Goal: Task Accomplishment & Management: Complete application form

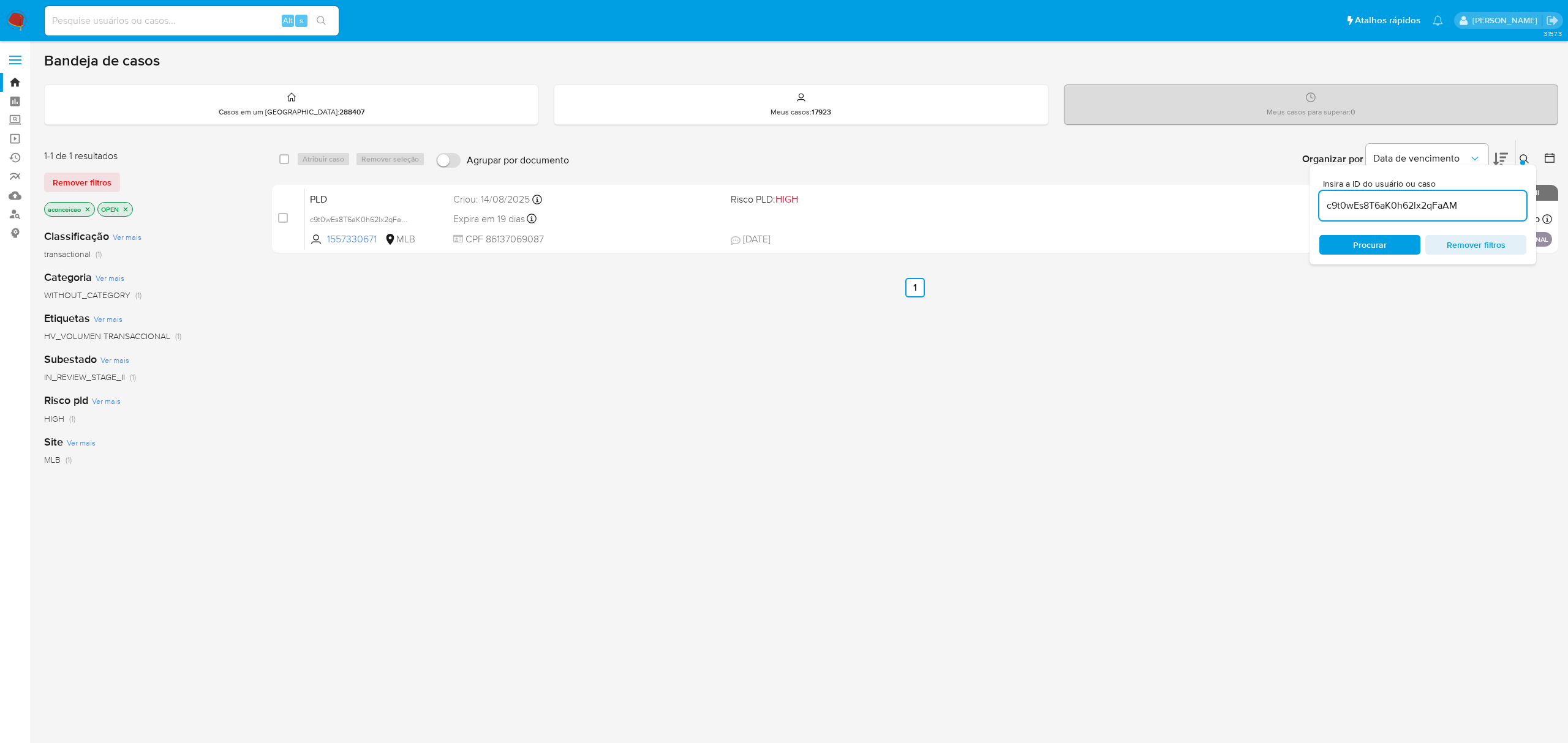
click at [1410, 199] on input "c9t0wEs8T6aK0h62lx2qFaAM" at bounding box center [1423, 206] width 207 height 16
click at [1412, 200] on input "c9t0wEs8T6aK0h62lx2qFaAM" at bounding box center [1423, 206] width 207 height 16
paste input "x3gPleD3oj3Mkw5t1z8mNtnd"
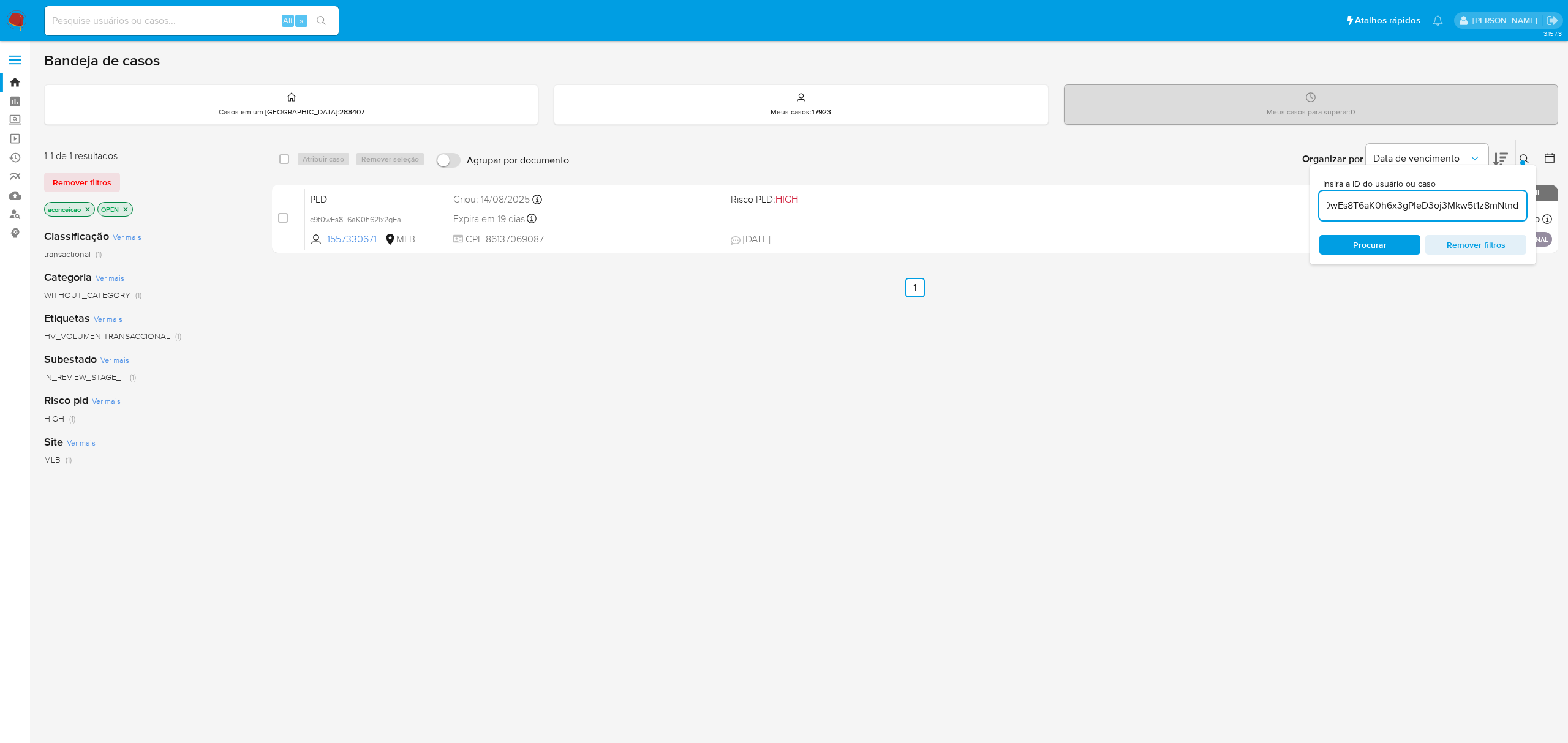
click at [1412, 199] on input "c9t0wEs8T6aK0h6x3gPleD3oj3Mkw5t1z8mNtndlx2qFaAM" at bounding box center [1423, 206] width 207 height 16
click at [1412, 198] on input "c9t0wEs8T6aK0h6x3gPleD3oj3Mkw5t1z8mNtndlx2qFaAM" at bounding box center [1423, 206] width 207 height 16
paste input "x3gPleD3oj3Mkw5t1z8mNtnd"
type input "x3gPleD3oj3Mkw5t1z8mNtnd"
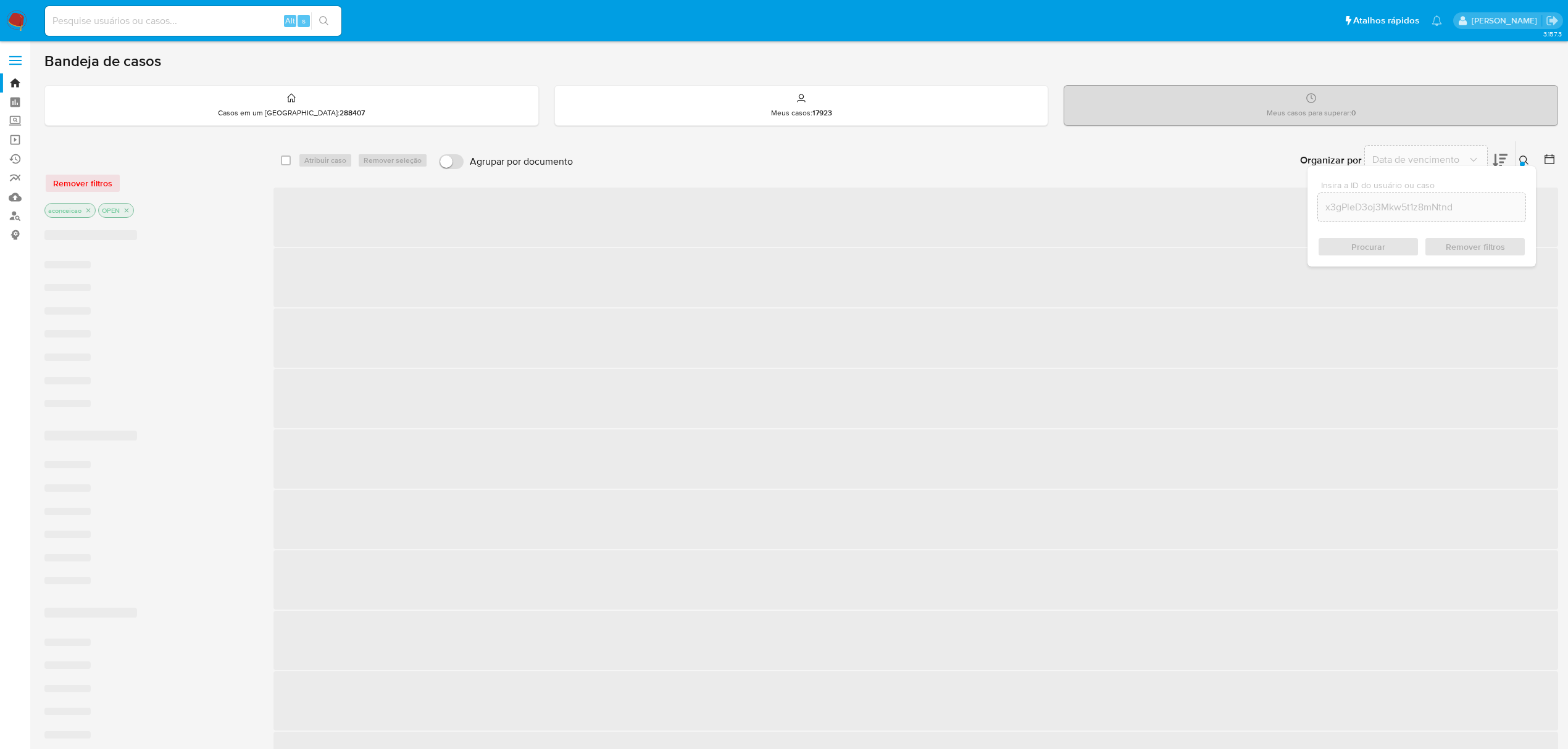
click at [853, 225] on span "‌" at bounding box center [916, 217] width 1285 height 59
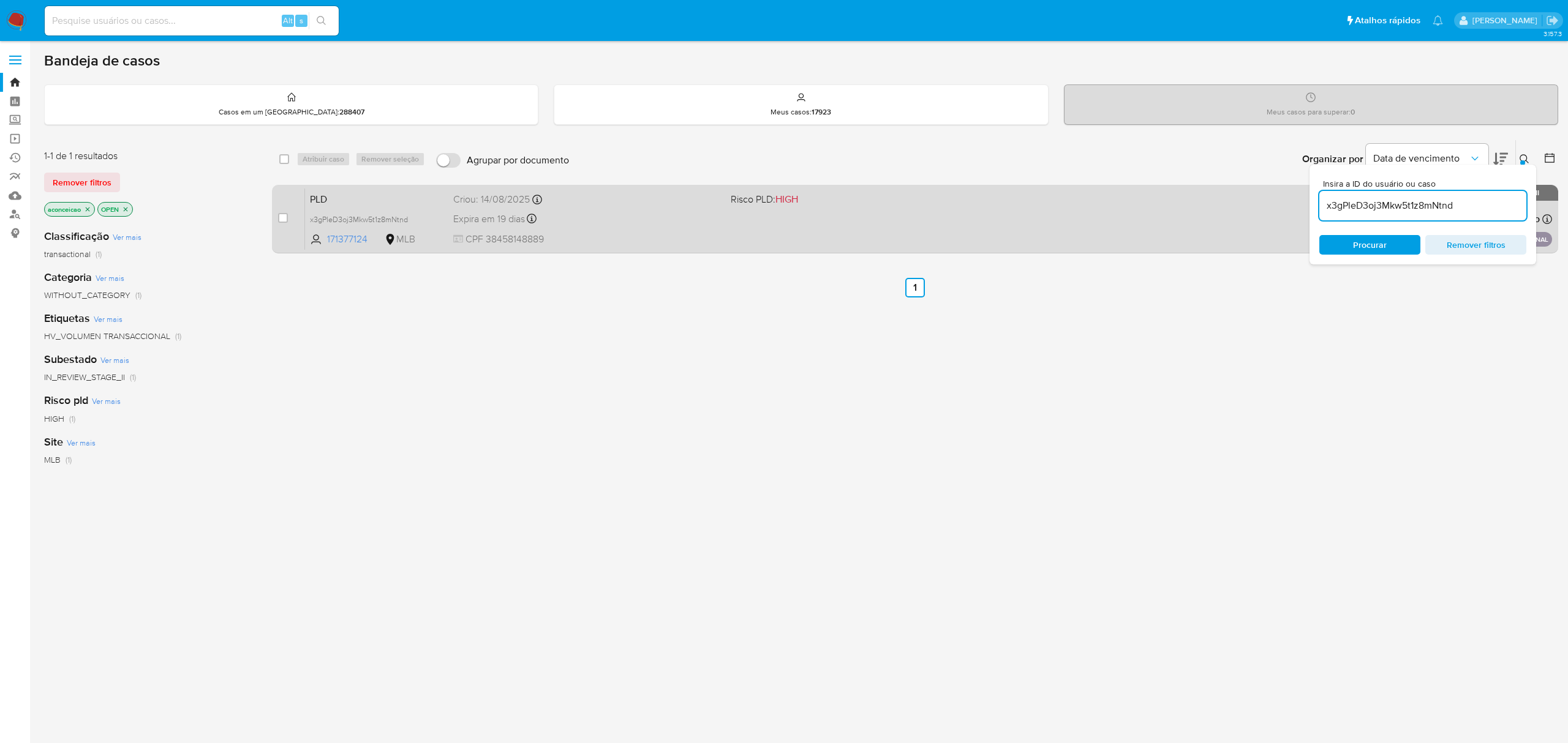
click at [846, 223] on div "PLD x3gPleD3oj3Mkw5t1z8mNtnd 171377124 MLB Risco PLD: HIGH Criou: 14/08/2025 Cr…" at bounding box center [928, 218] width 1247 height 62
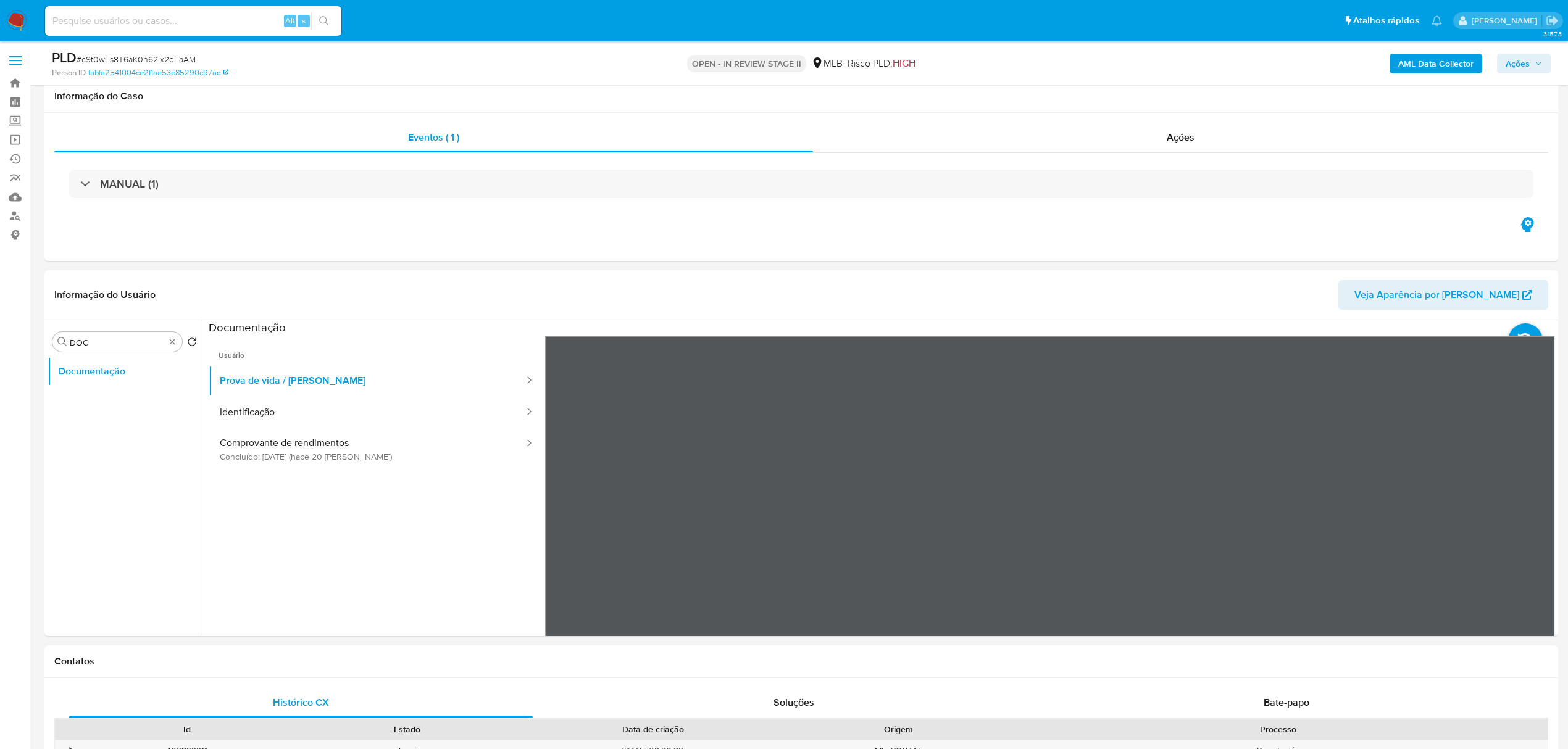
select select "10"
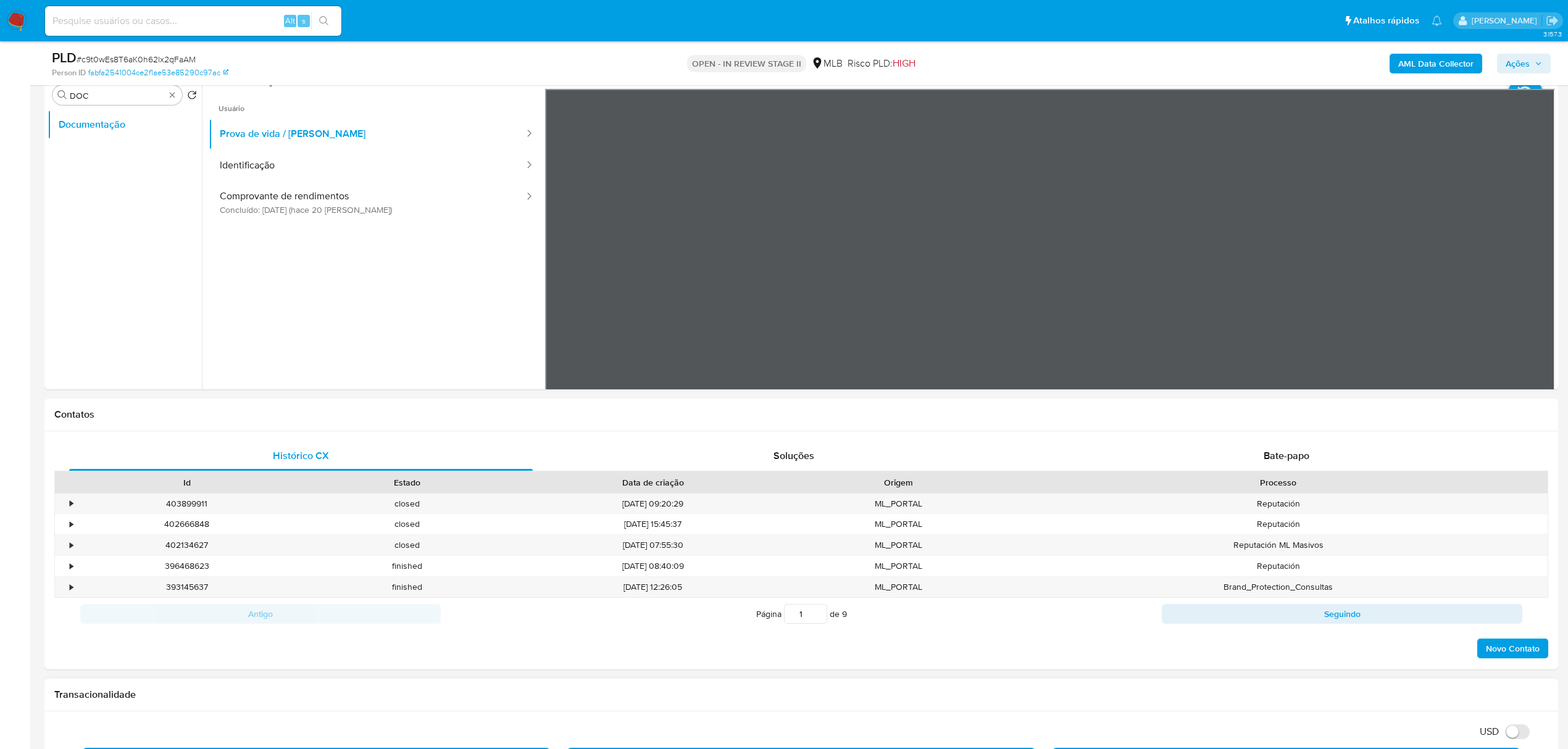
click at [1139, 682] on div "Transacionalidade" at bounding box center [801, 695] width 1514 height 33
drag, startPoint x: 1072, startPoint y: 666, endPoint x: 1081, endPoint y: 660, distance: 10.8
click at [1073, 667] on div "Histórico CX Soluções Bate-papo Id Estado Data de criação Origem Processo • 403…" at bounding box center [801, 551] width 1514 height 238
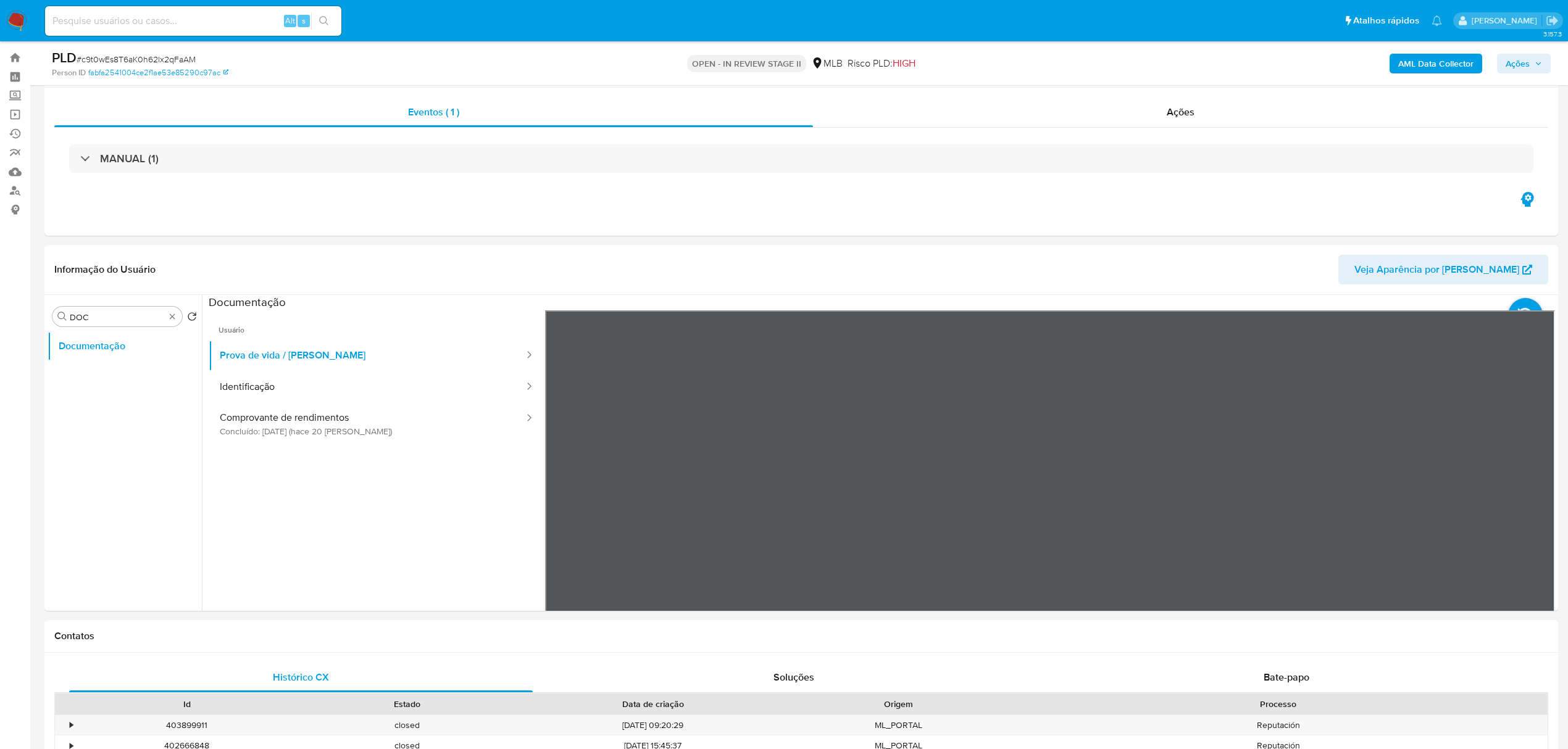
scroll to position [0, 0]
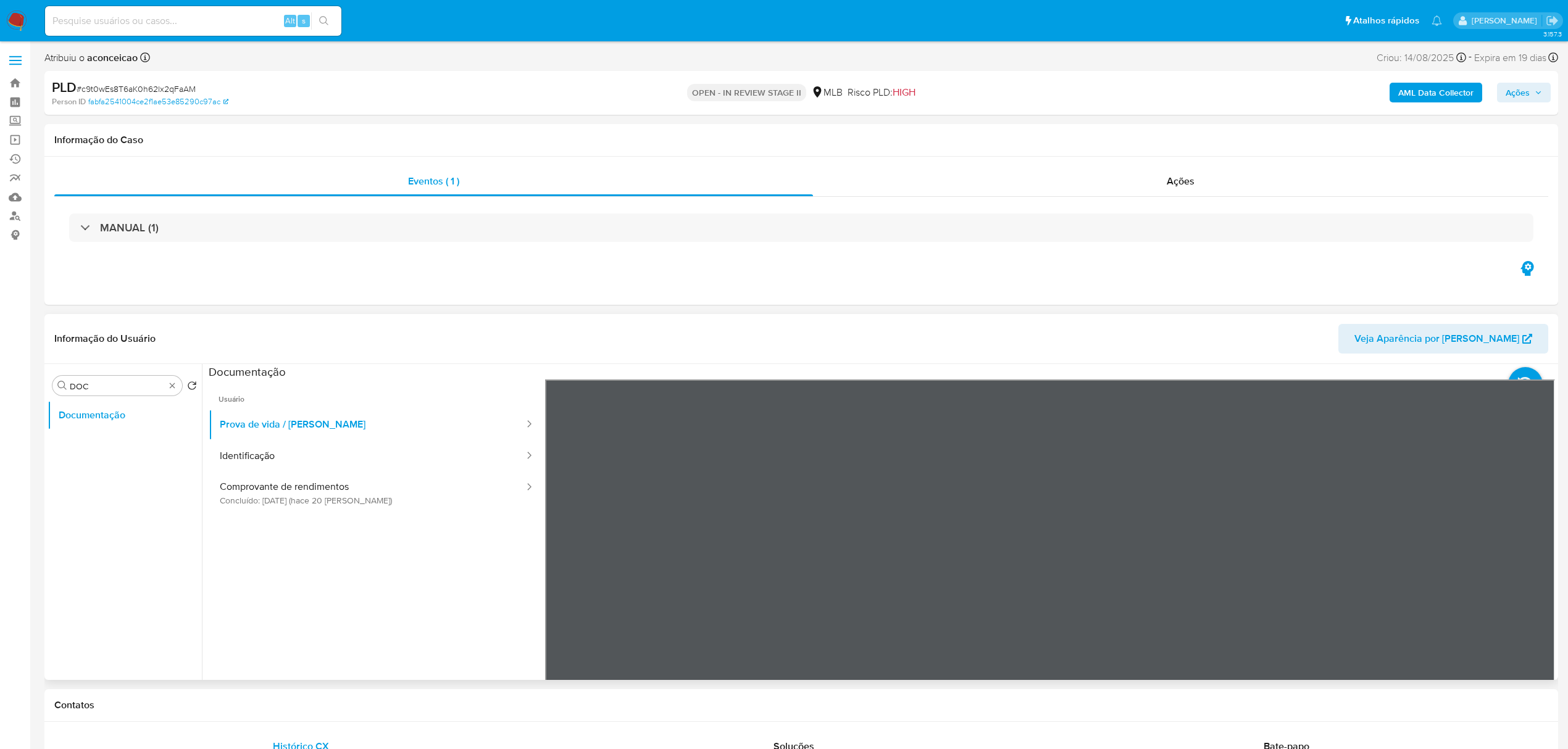
click at [183, 393] on search "Procurar DOC Retornar ao pedido padrão" at bounding box center [124, 385] width 144 height 20
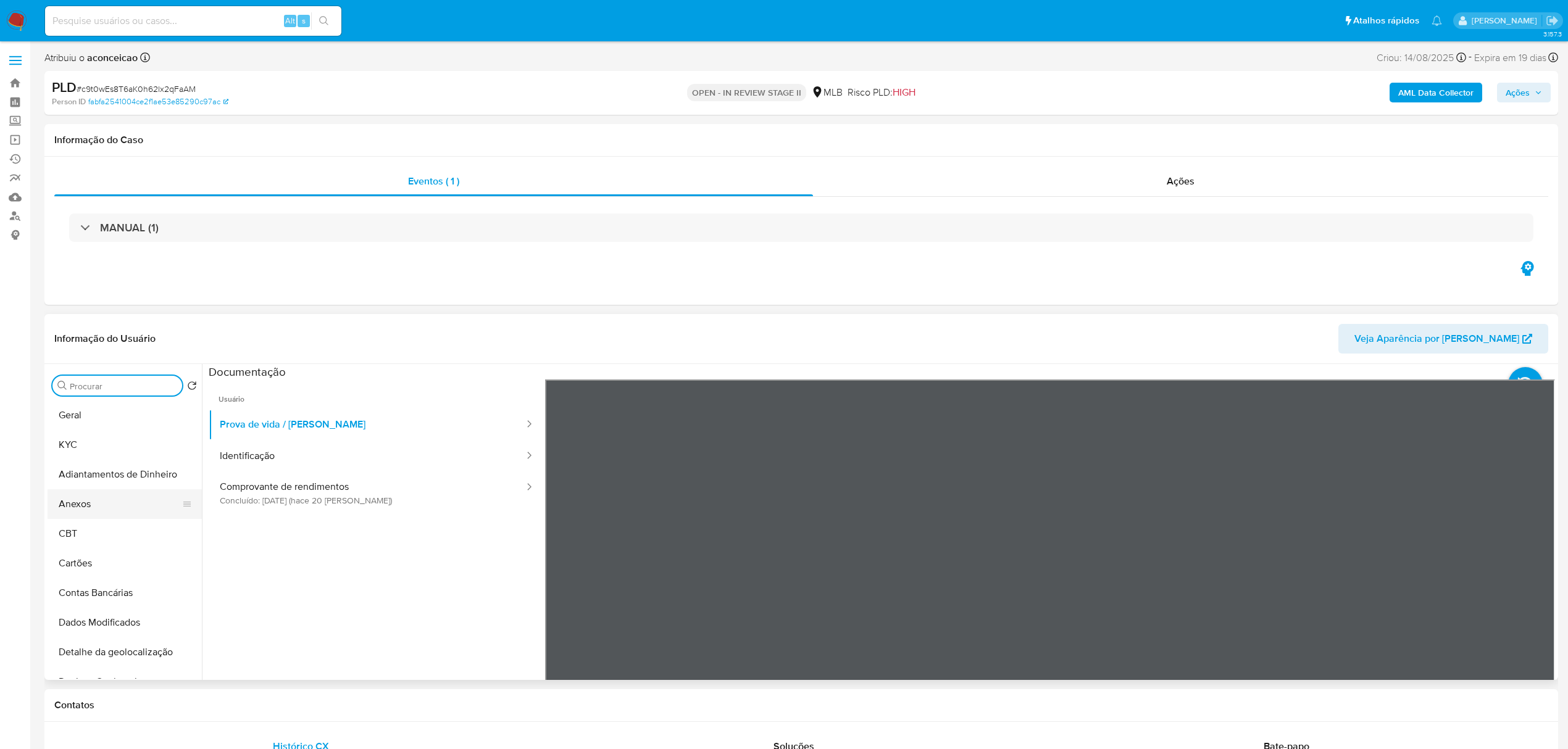
click at [146, 495] on button "Anexos" at bounding box center [119, 504] width 144 height 30
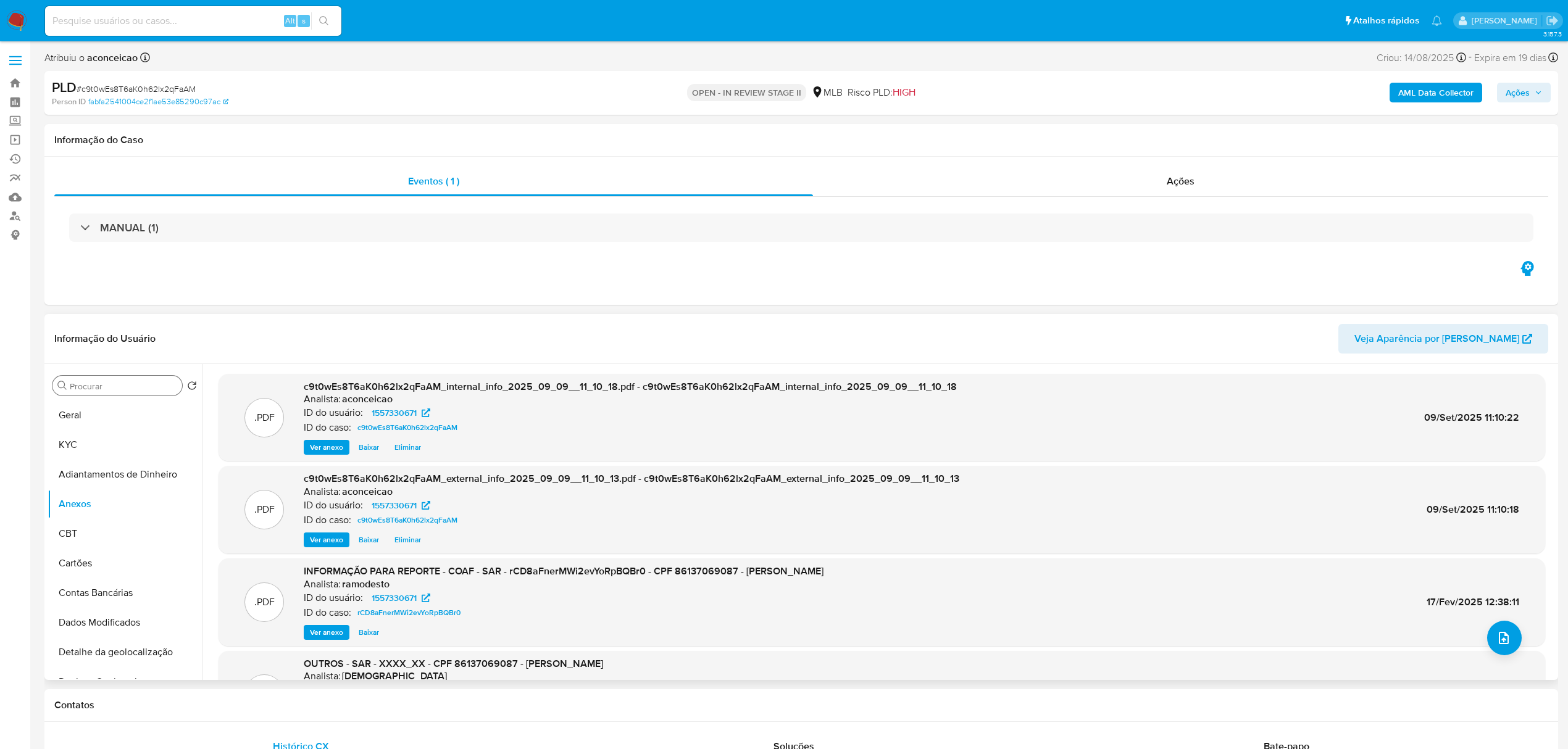
scroll to position [82, 0]
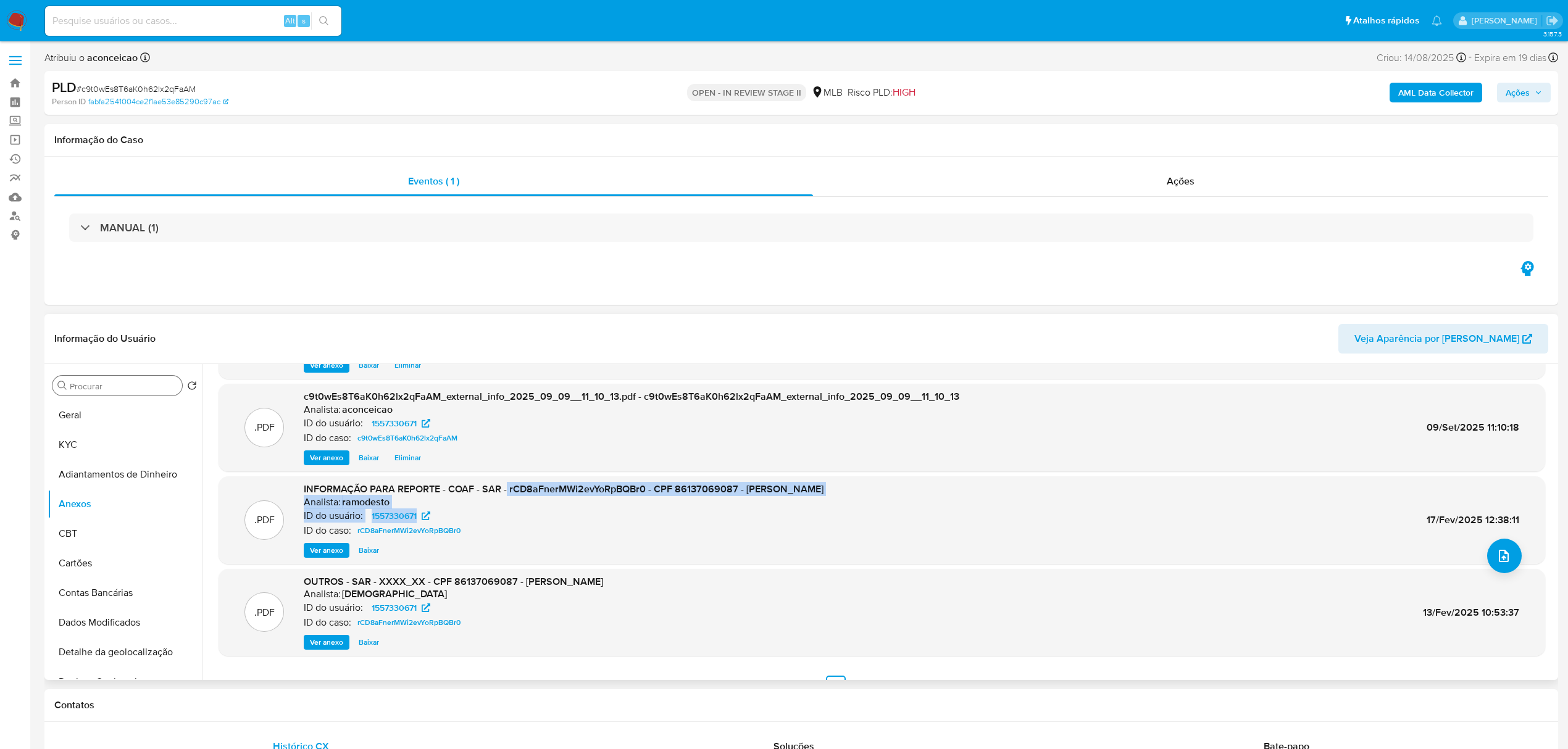
drag, startPoint x: 508, startPoint y: 492, endPoint x: 674, endPoint y: 514, distance: 167.5
click at [674, 514] on div "INFORMAÇÃO PARA REPORTE - COAF - SAR - rCD8aFnerMWi2evYoRpBQBr0 - CPF 861370690…" at bounding box center [563, 520] width 519 height 75
click at [621, 539] on div "INFORMAÇÃO PARA REPORTE - COAF - SAR - rCD8aFnerMWi2evYoRpBQBr0 - CPF 861370690…" at bounding box center [563, 520] width 519 height 75
copy span "rCD8aFnerMWi2evYoRpBQBr0"
drag, startPoint x: 509, startPoint y: 488, endPoint x: 645, endPoint y: 487, distance: 136.0
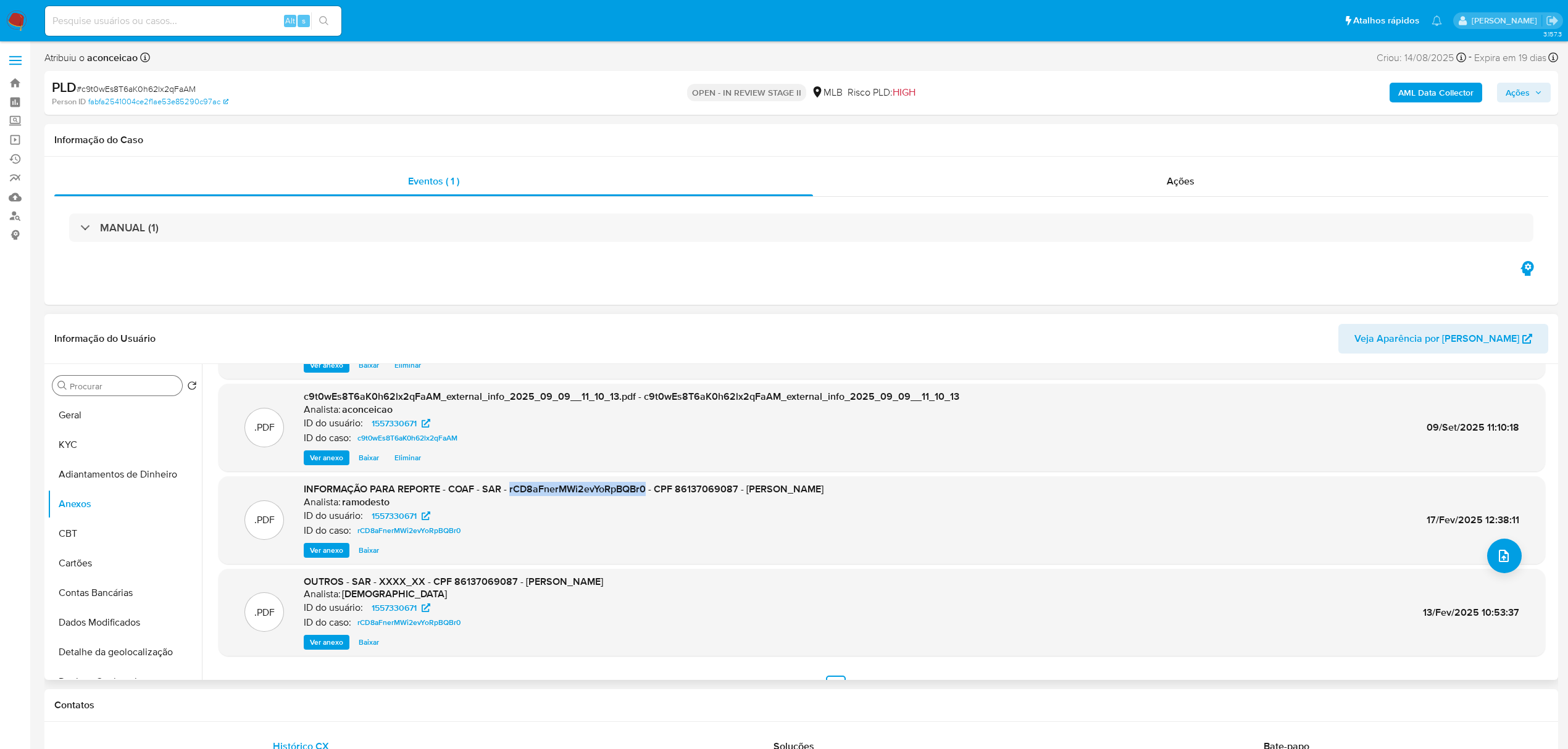
click at [645, 487] on span "INFORMAÇÃO PARA REPORTE - COAF - SAR - rCD8aFnerMWi2evYoRpBQBr0 - CPF 861370690…" at bounding box center [563, 489] width 519 height 14
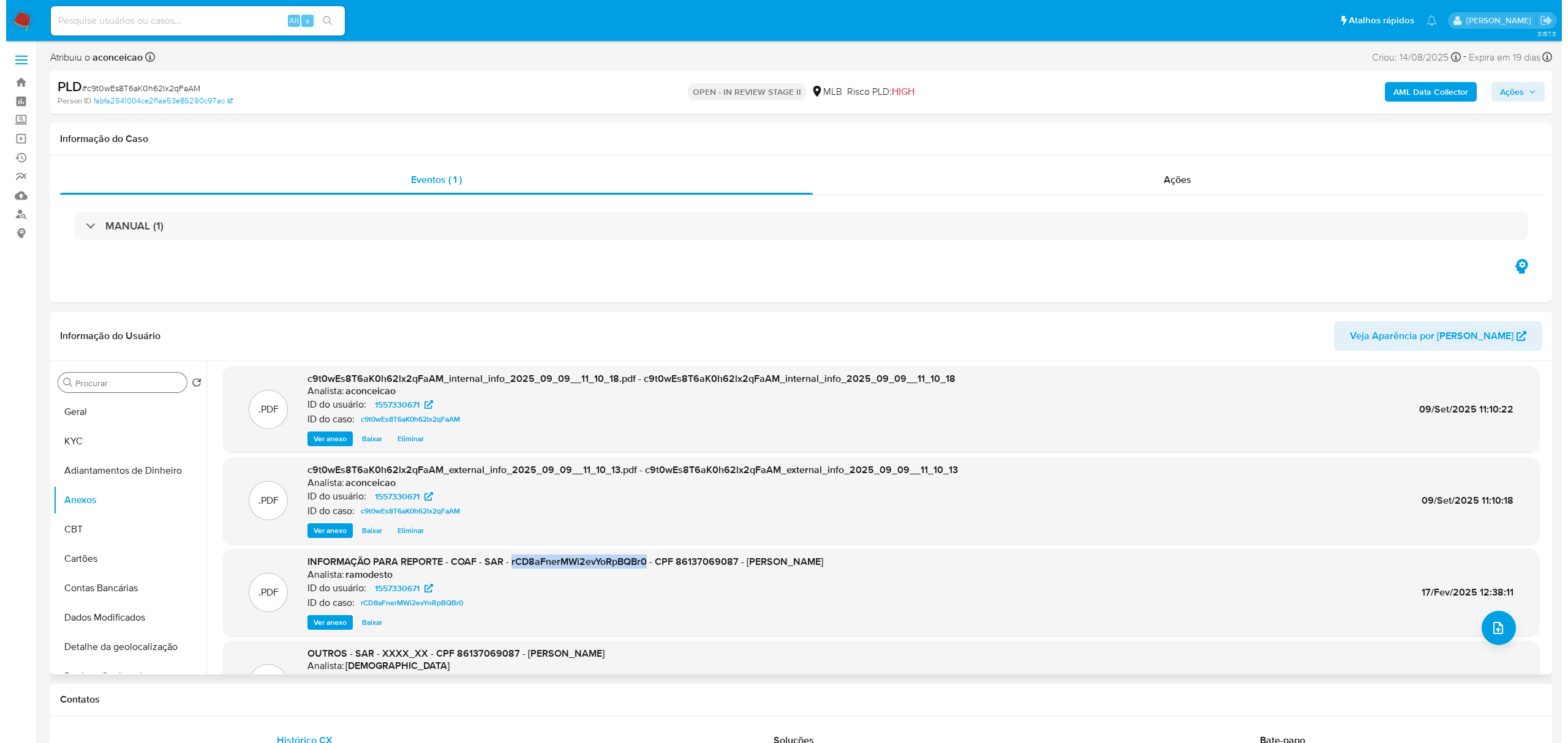
scroll to position [0, 0]
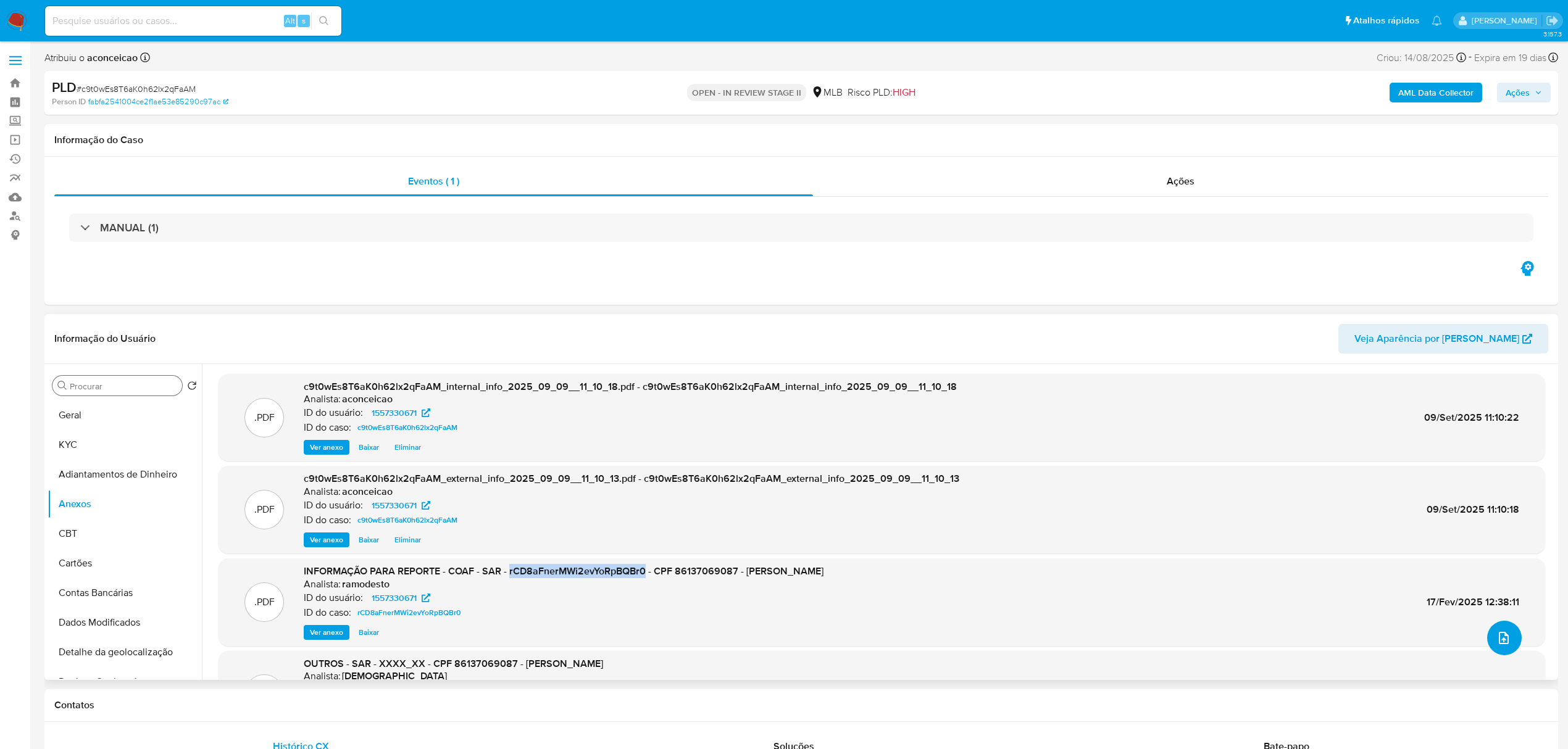
click at [1496, 634] on icon "upload-file" at bounding box center [1504, 638] width 15 height 15
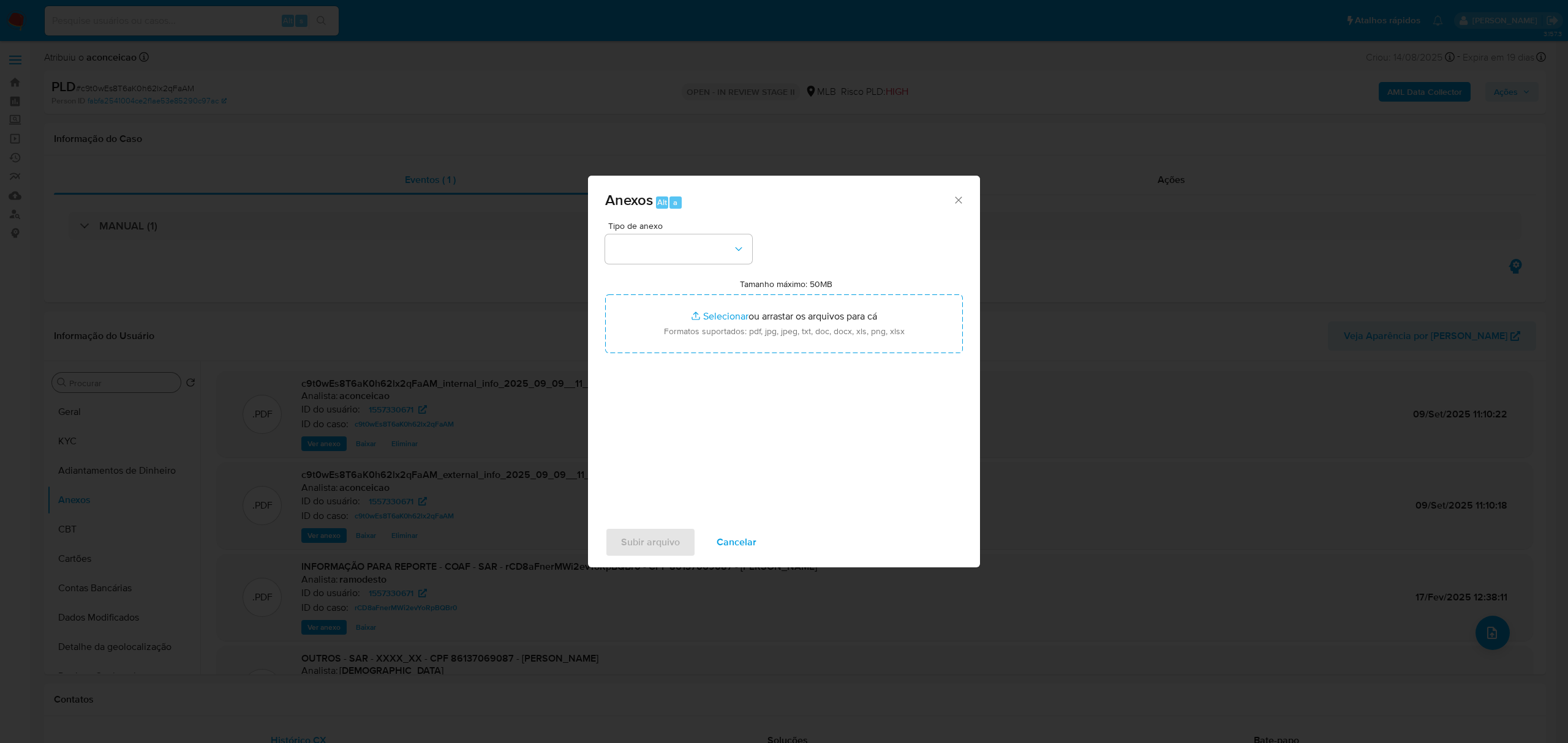
drag, startPoint x: 685, startPoint y: 208, endPoint x: 686, endPoint y: 218, distance: 10.0
click at [685, 213] on div "Anexos Alt a" at bounding box center [784, 198] width 392 height 46
drag, startPoint x: 691, startPoint y: 245, endPoint x: 695, endPoint y: 255, distance: 10.8
click at [691, 246] on button "button" at bounding box center [679, 249] width 147 height 30
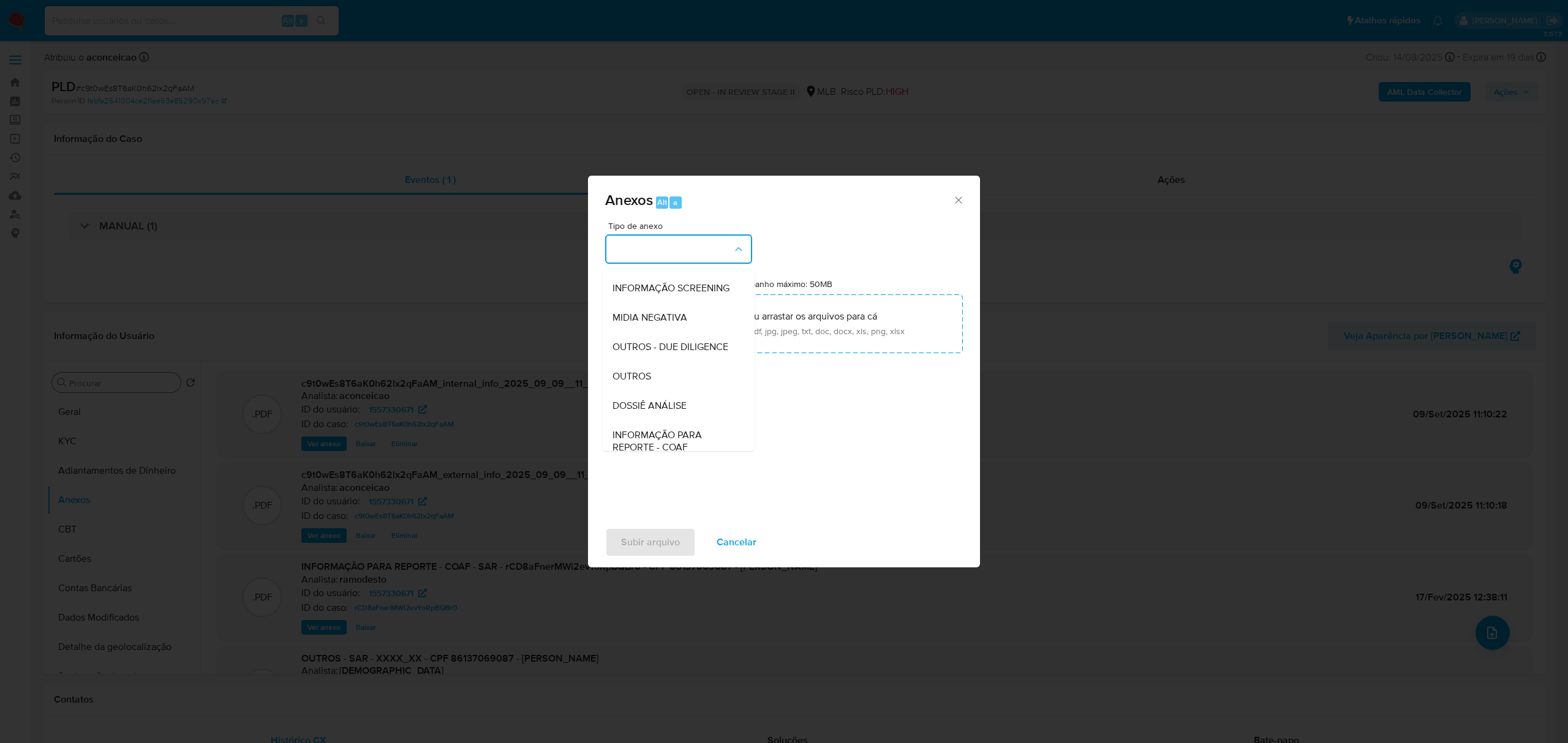
scroll to position [189, 0]
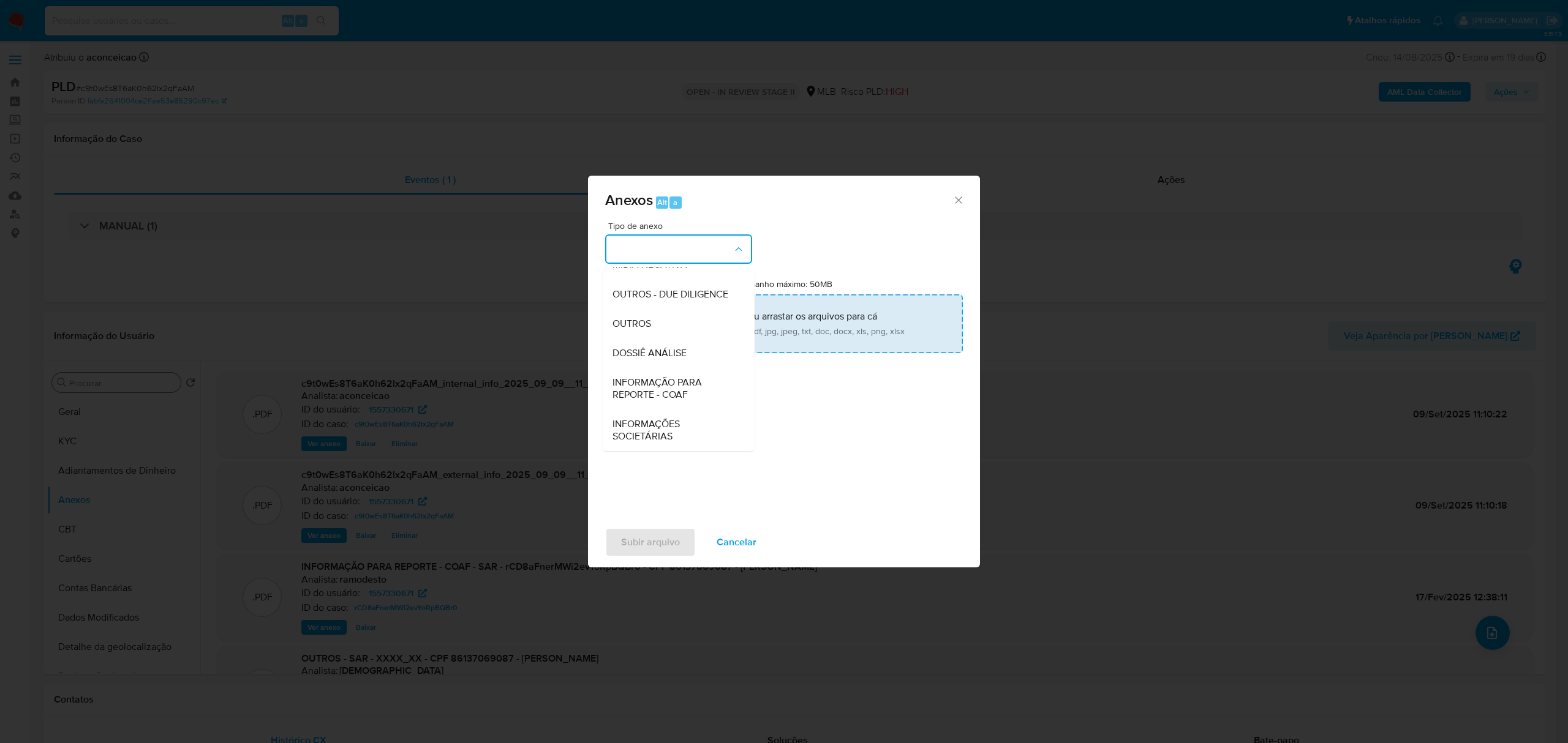
drag, startPoint x: 656, startPoint y: 319, endPoint x: 711, endPoint y: 311, distance: 55.6
click at [657, 319] on div "OUTROS" at bounding box center [675, 324] width 125 height 30
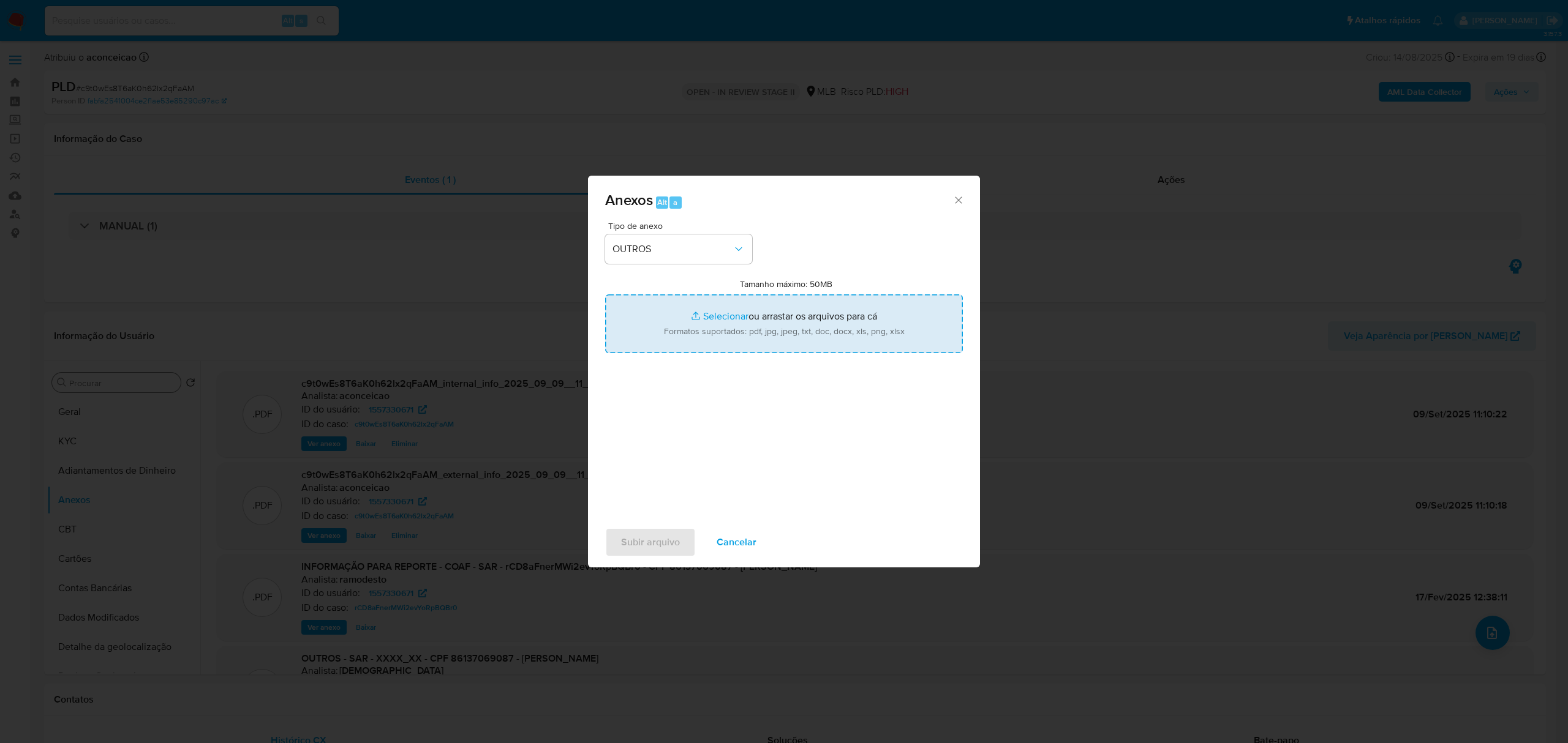
type input "C:\fakepath\Mulan 1557330671_Debora da Silva Pazzin 2025_09_05_18_08_23.pdf"
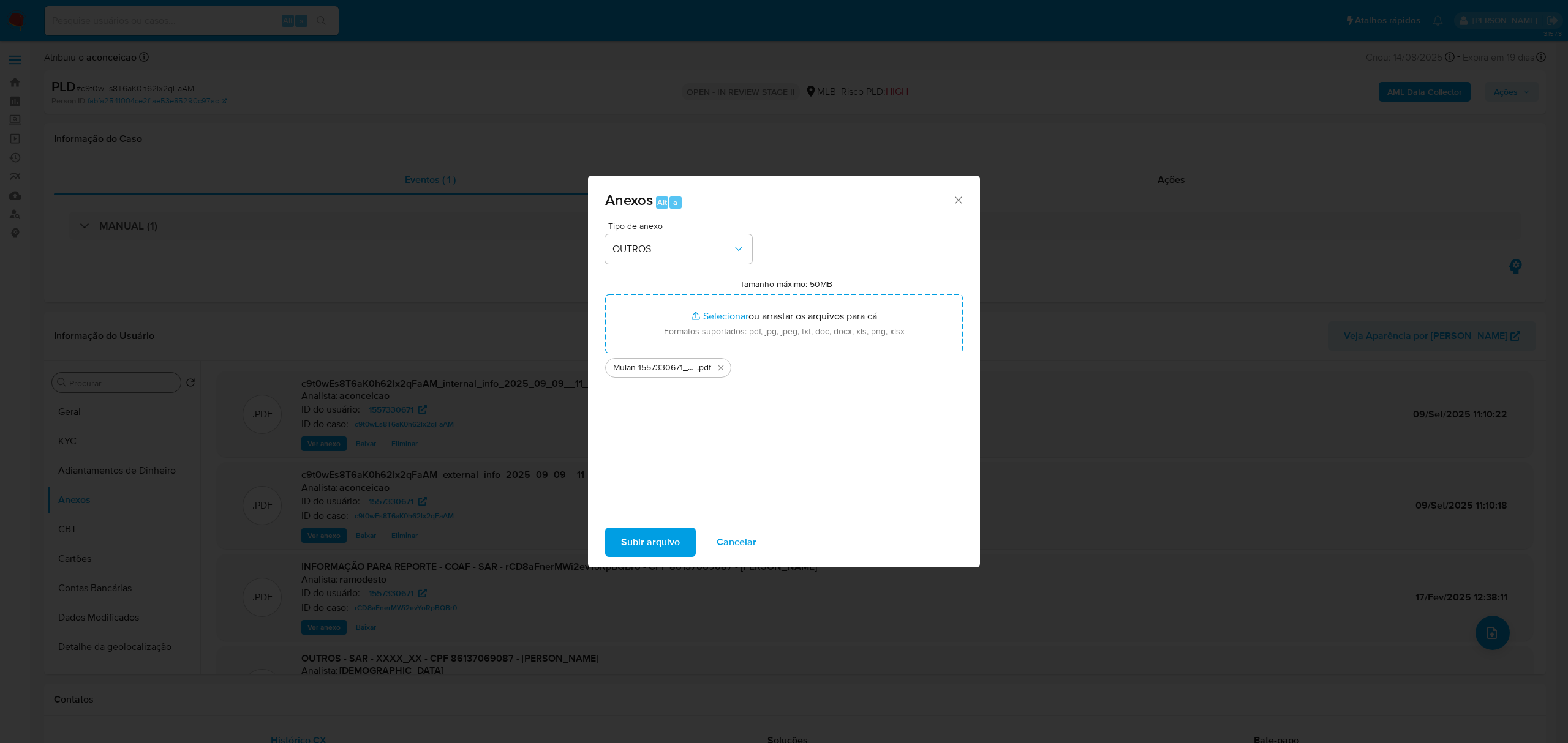
click at [677, 539] on span "Subir arquivo" at bounding box center [650, 542] width 59 height 27
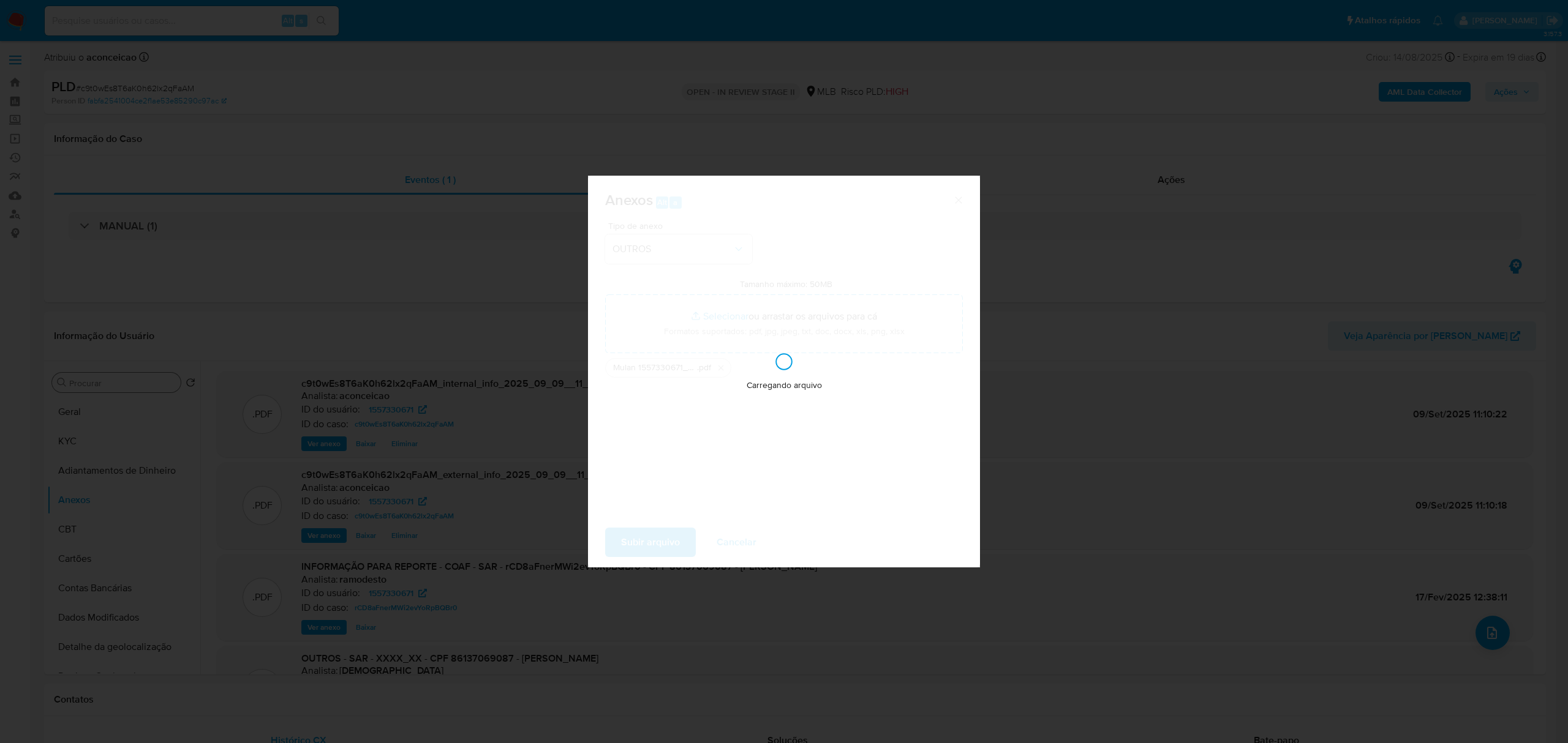
click at [1306, 572] on div "Anexos Alt a Tipo de anexo OUTROS Tamanho máximo: 50MB Selecionar arquivos Sele…" at bounding box center [784, 372] width 1568 height 743
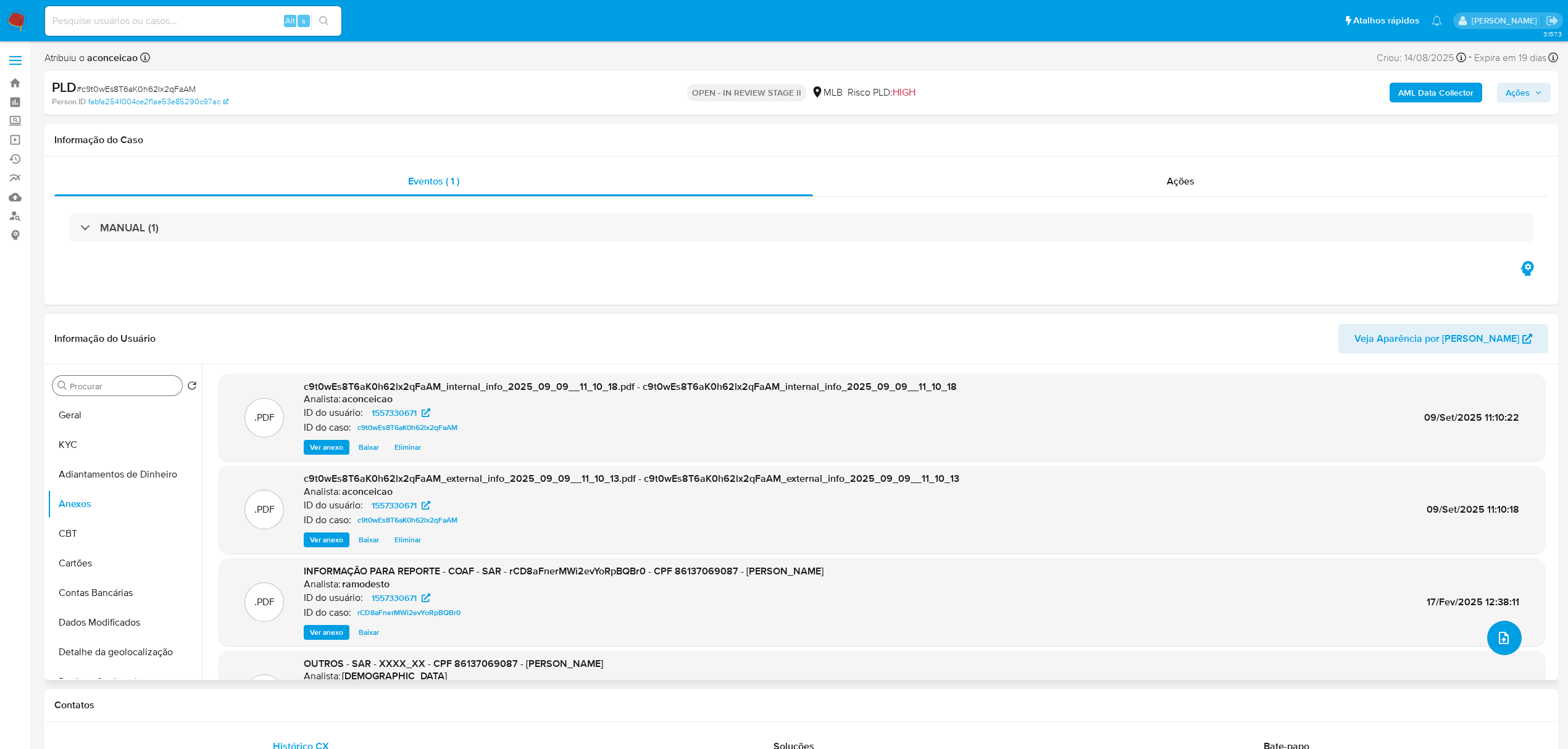
click at [1507, 642] on button "upload-file" at bounding box center [1504, 638] width 34 height 34
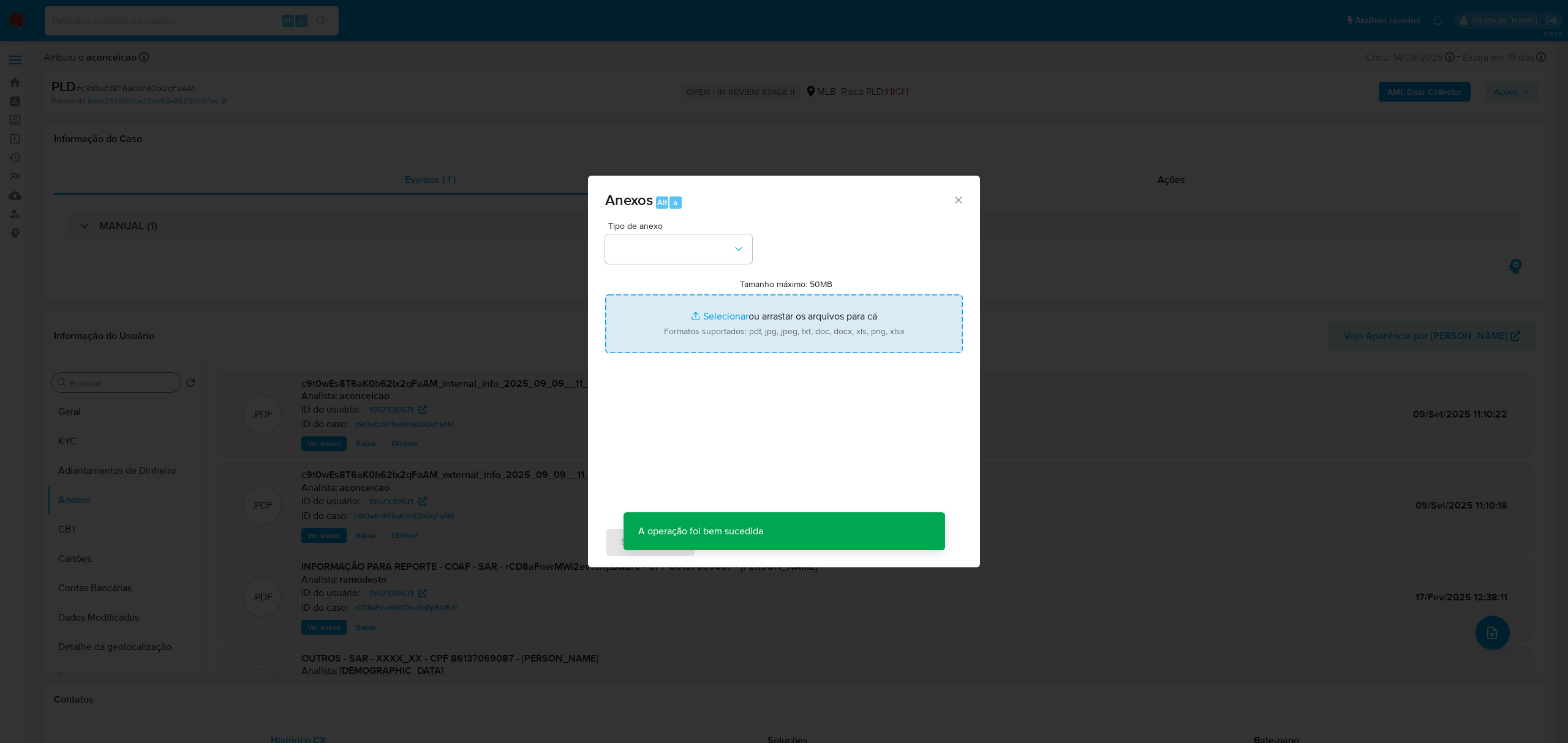
drag, startPoint x: 731, startPoint y: 265, endPoint x: 716, endPoint y: 294, distance: 32.6
click at [731, 265] on div "Tipo de anexo Tamanho máximo: 50MB Selecionar arquivos Selecionar ou arrastar o…" at bounding box center [784, 366] width 358 height 289
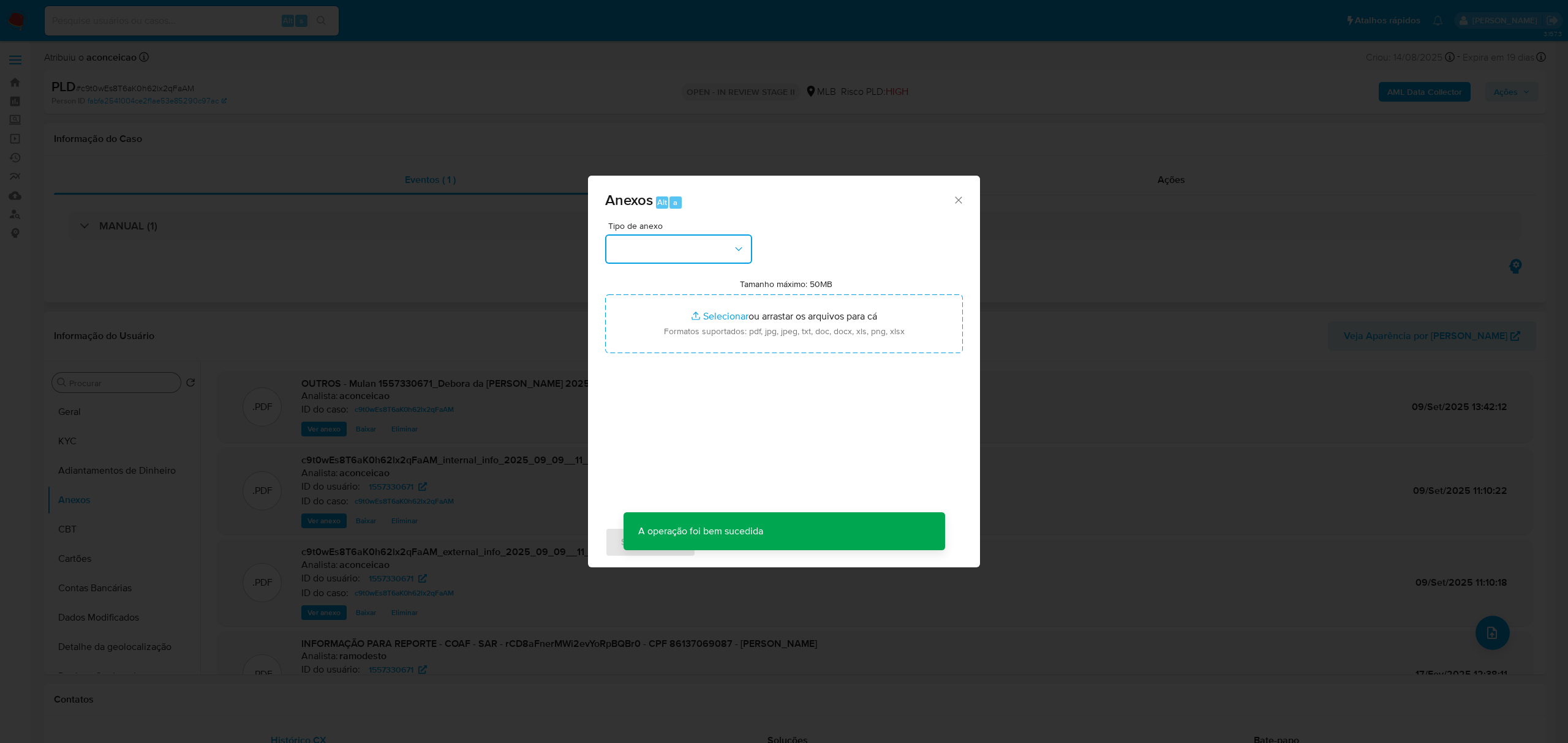
drag, startPoint x: 727, startPoint y: 243, endPoint x: 716, endPoint y: 284, distance: 42.4
click at [727, 244] on div "Anexos Alt a Tipo de anexo Tamanho máximo: 50MB Selecionar arquivos Selecionar …" at bounding box center [784, 372] width 392 height 392
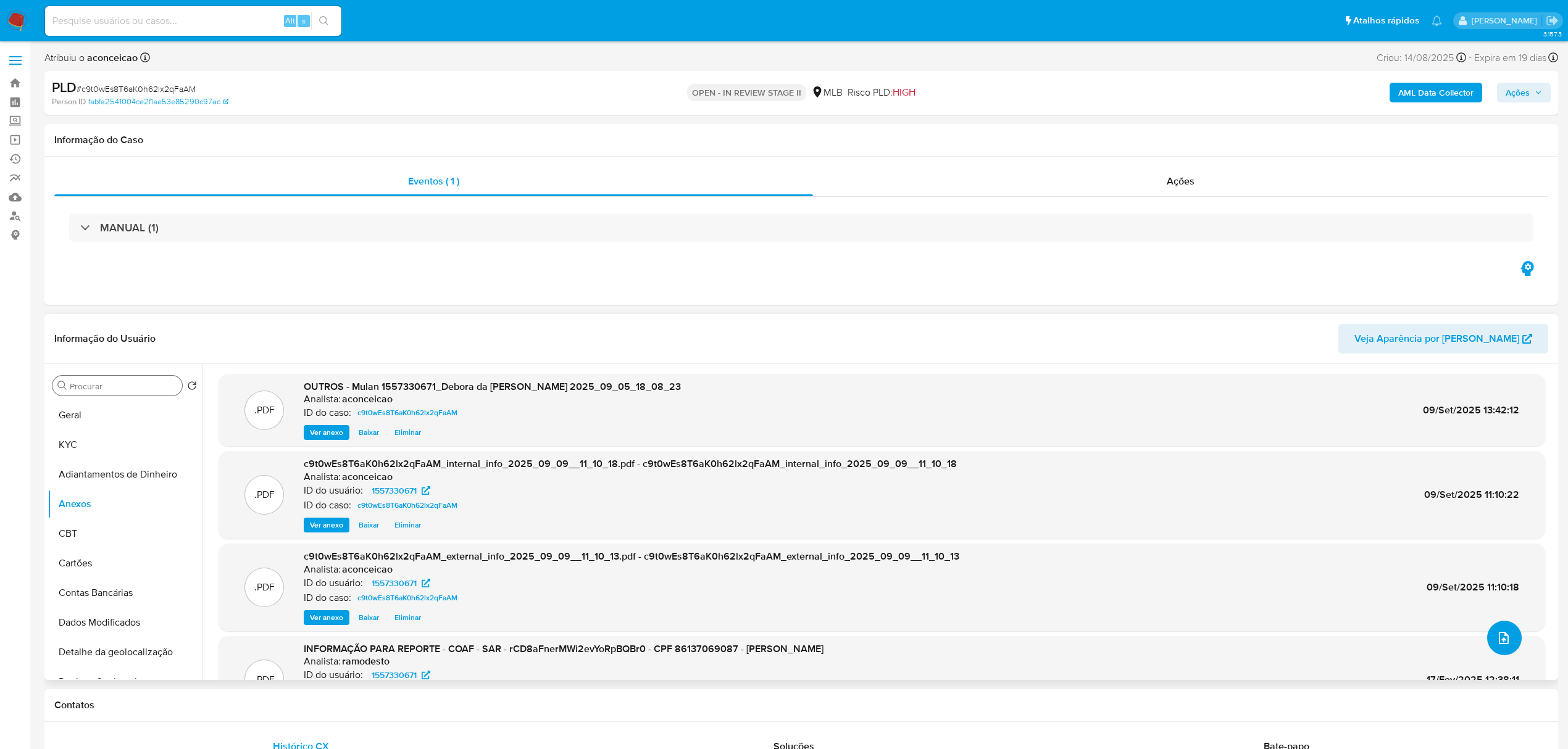
click at [1502, 644] on icon "upload-file" at bounding box center [1504, 638] width 15 height 15
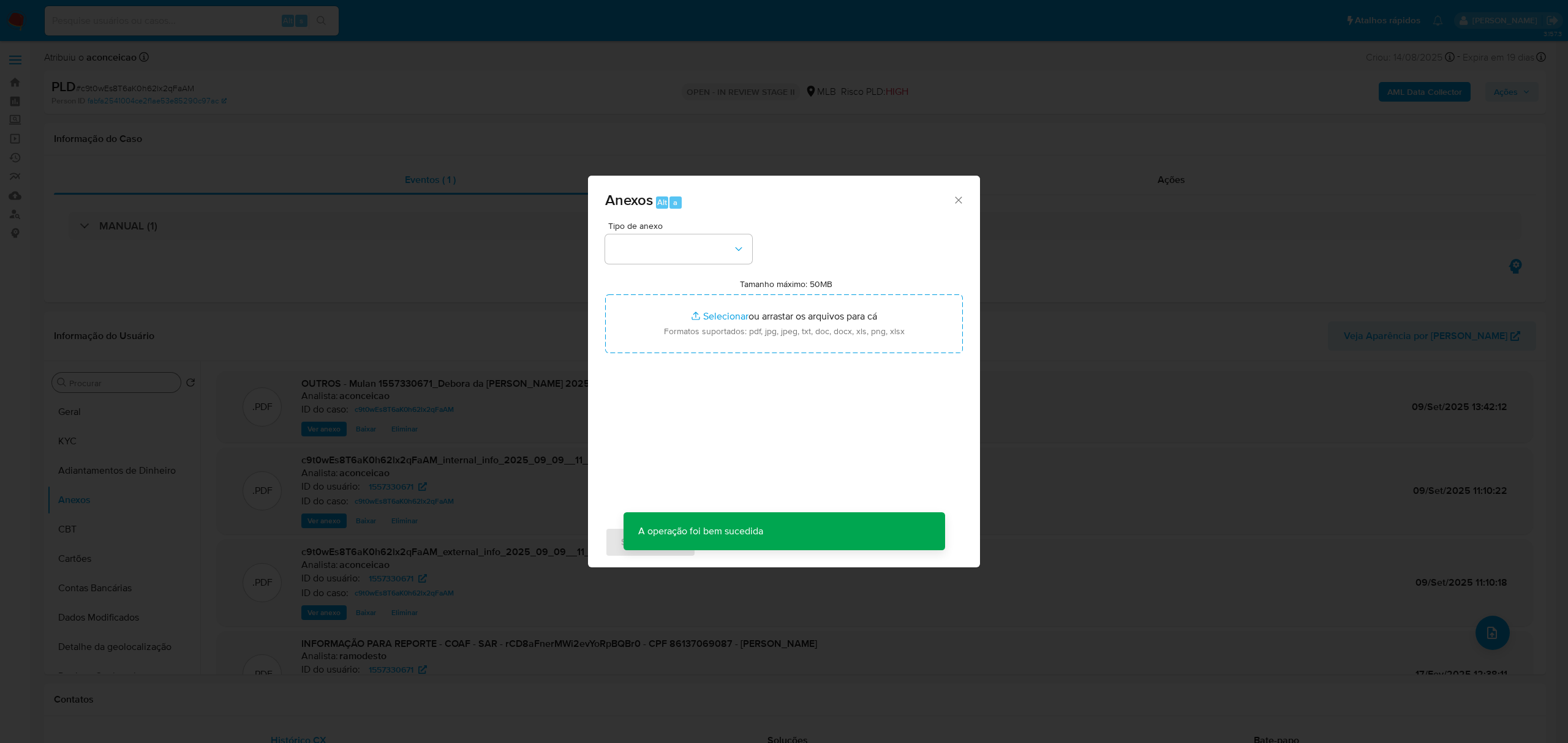
drag, startPoint x: 716, startPoint y: 229, endPoint x: 714, endPoint y: 274, distance: 45.0
click at [716, 230] on div "Tipo de anexo" at bounding box center [679, 242] width 147 height 42
click at [714, 260] on button "button" at bounding box center [679, 249] width 147 height 30
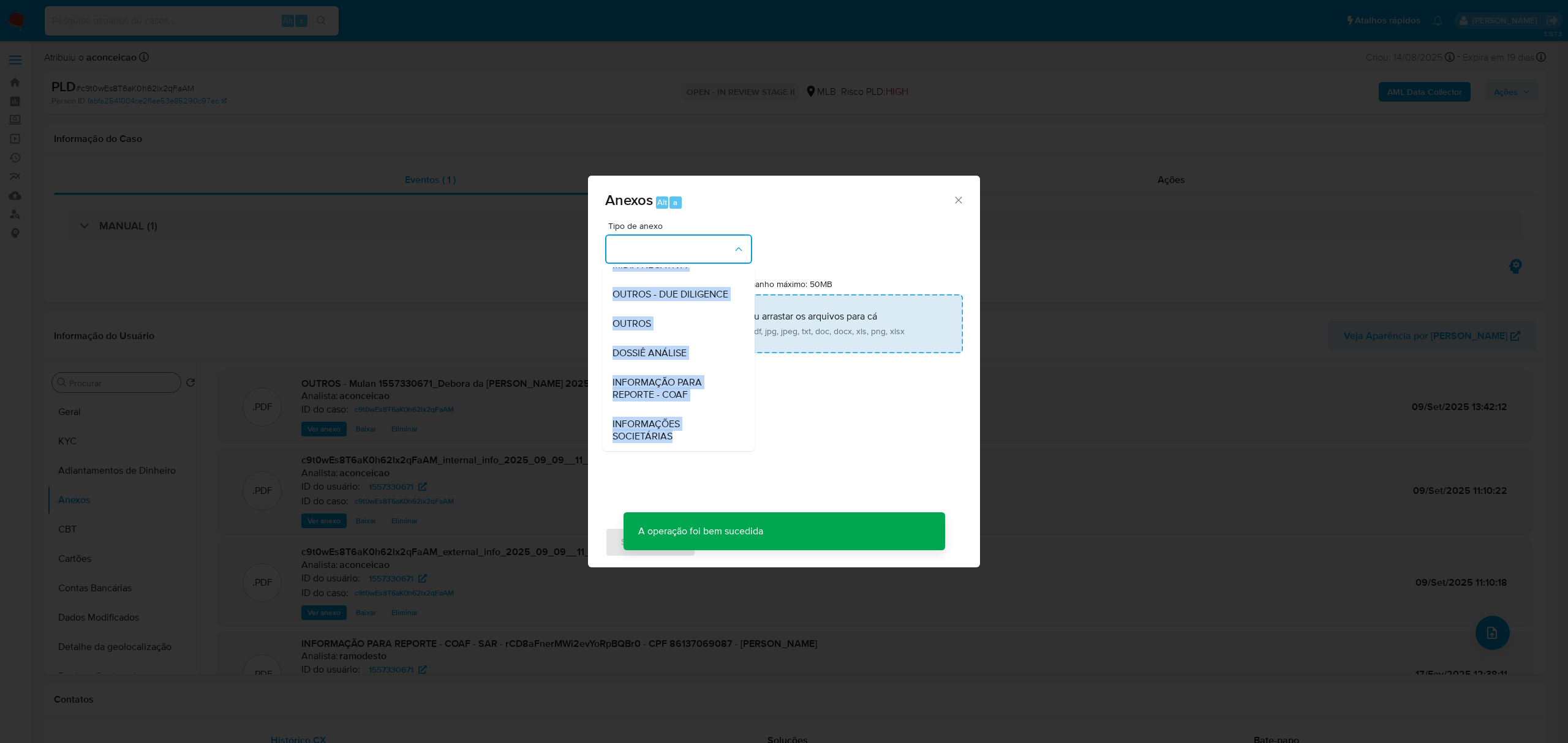
click at [685, 329] on div "OUTROS" at bounding box center [675, 324] width 125 height 30
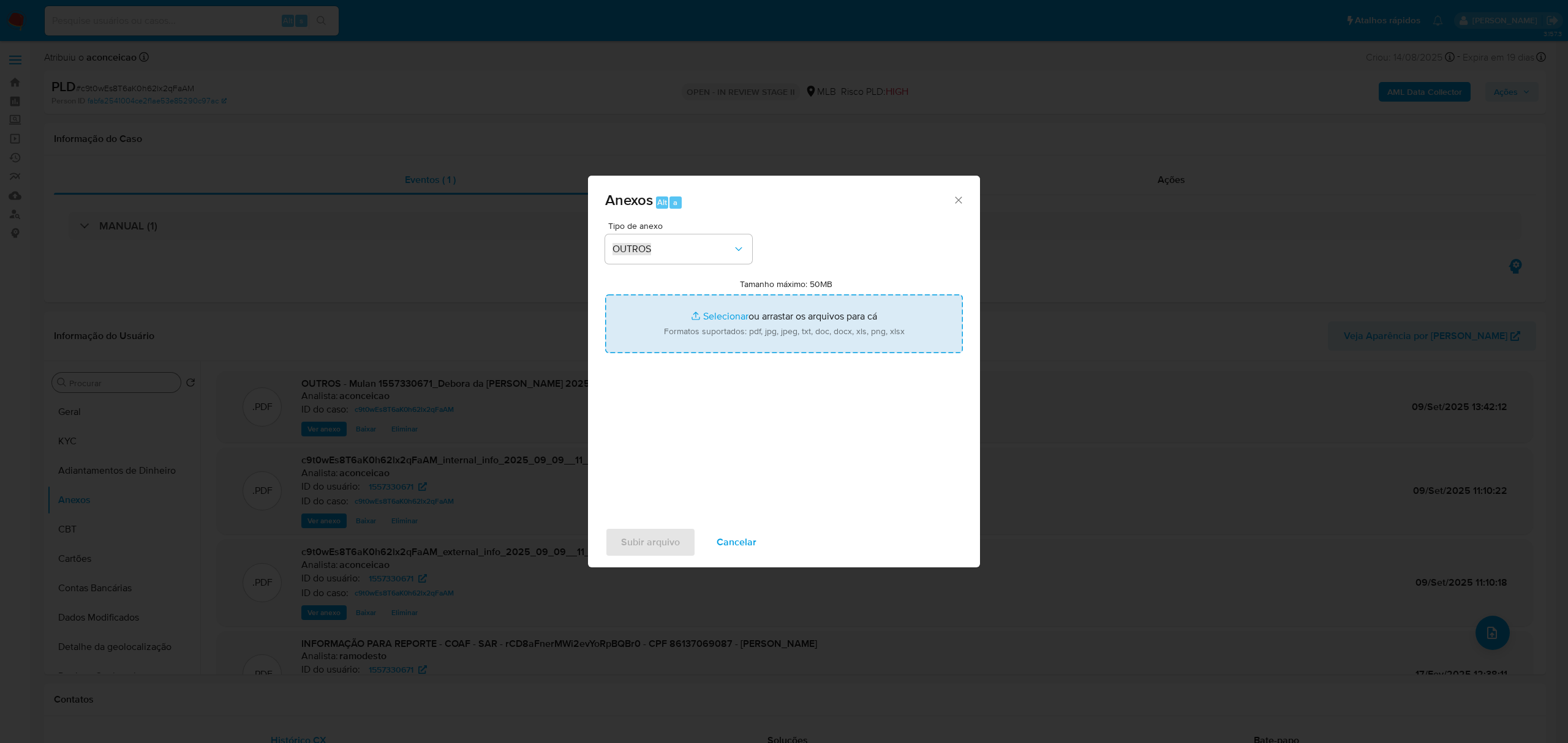
type input "C:\fakepath\2°SAR - XXXX - CPF 86137069087 - DEBORA DA SILVA PAZZIN (1).pdf"
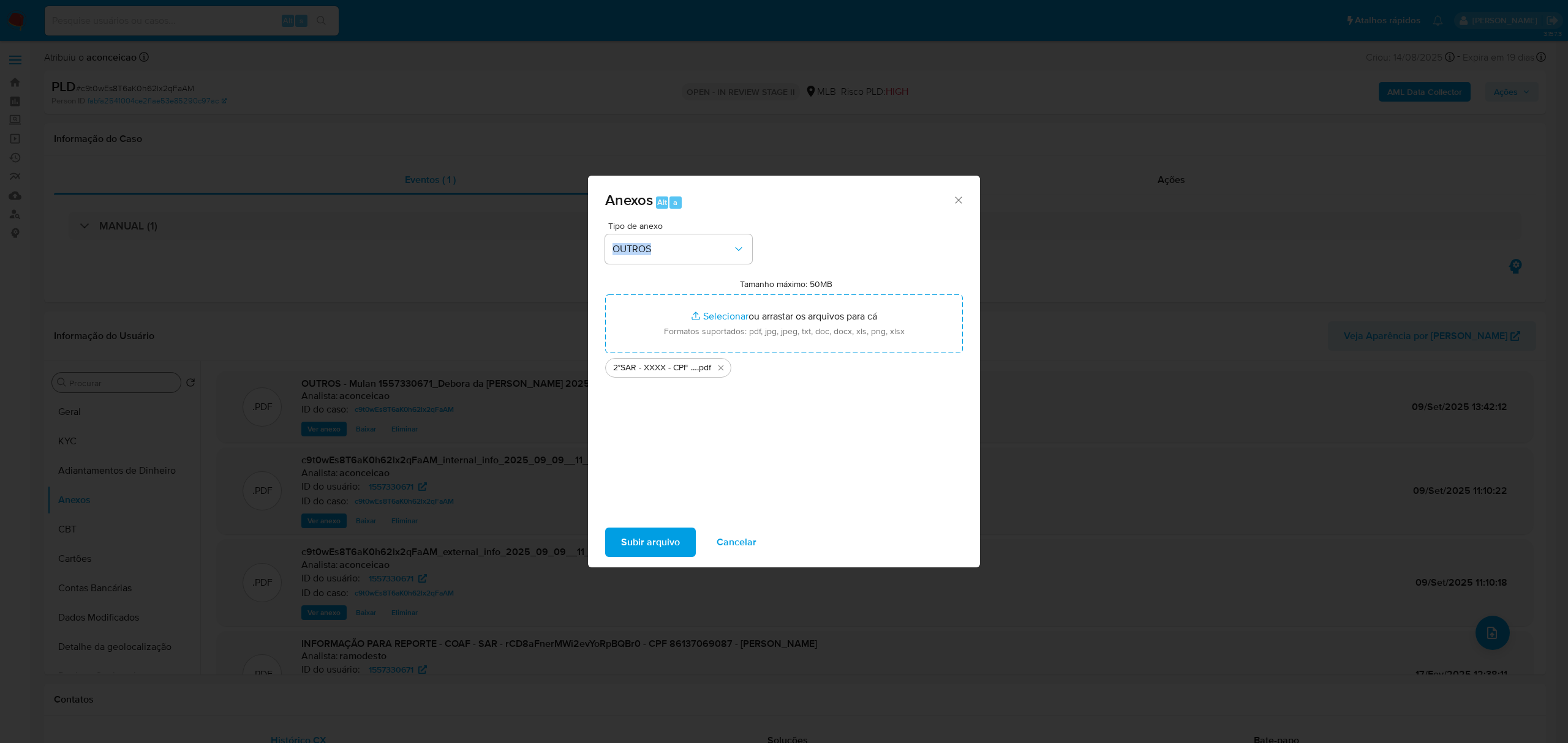
click at [672, 545] on span "Subir arquivo" at bounding box center [650, 542] width 59 height 27
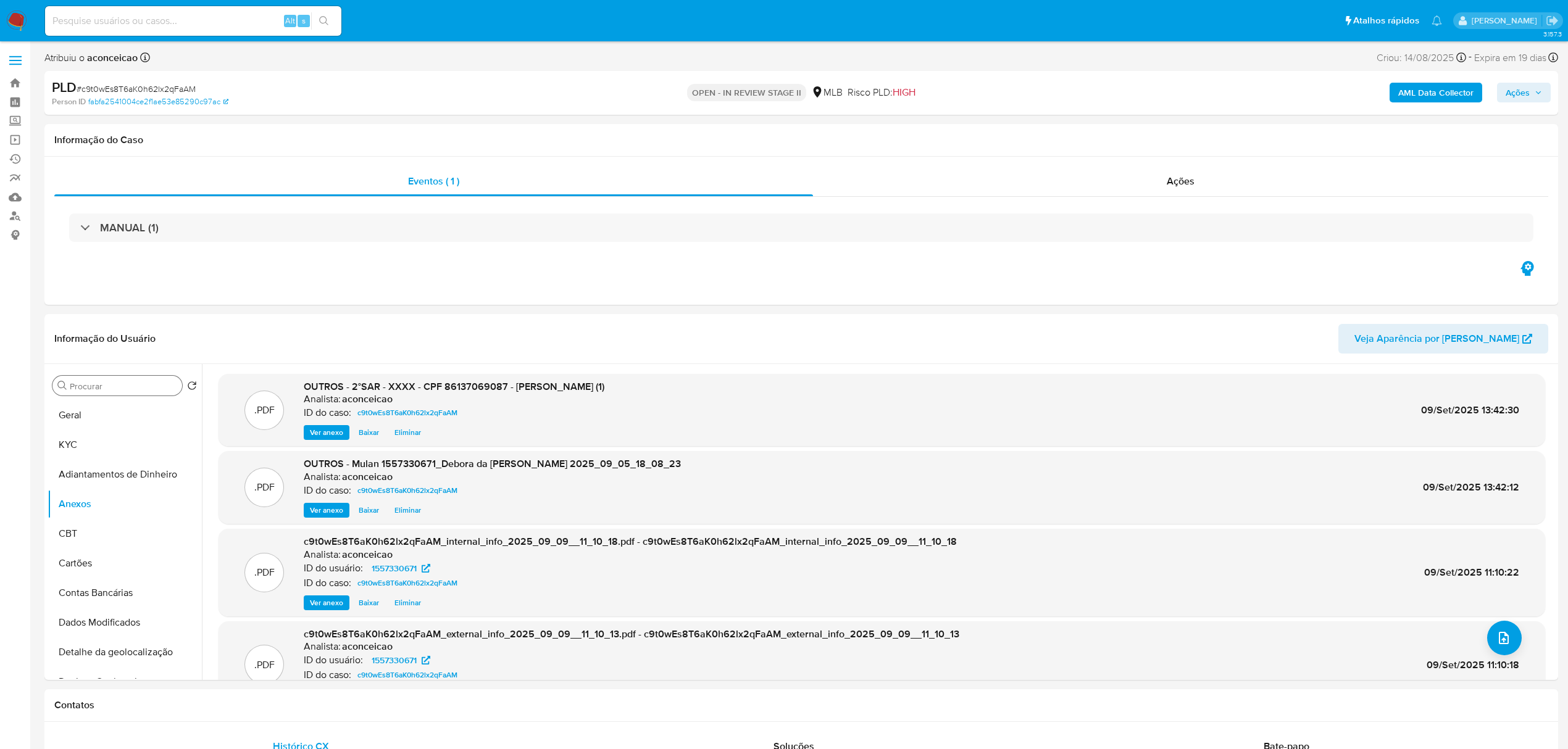
click at [1509, 97] on span "Ações" at bounding box center [1518, 92] width 24 height 20
drag, startPoint x: 1211, startPoint y: 124, endPoint x: 1213, endPoint y: 133, distance: 9.2
click at [1213, 133] on div "Resolução do caso Alt r" at bounding box center [1180, 132] width 113 height 32
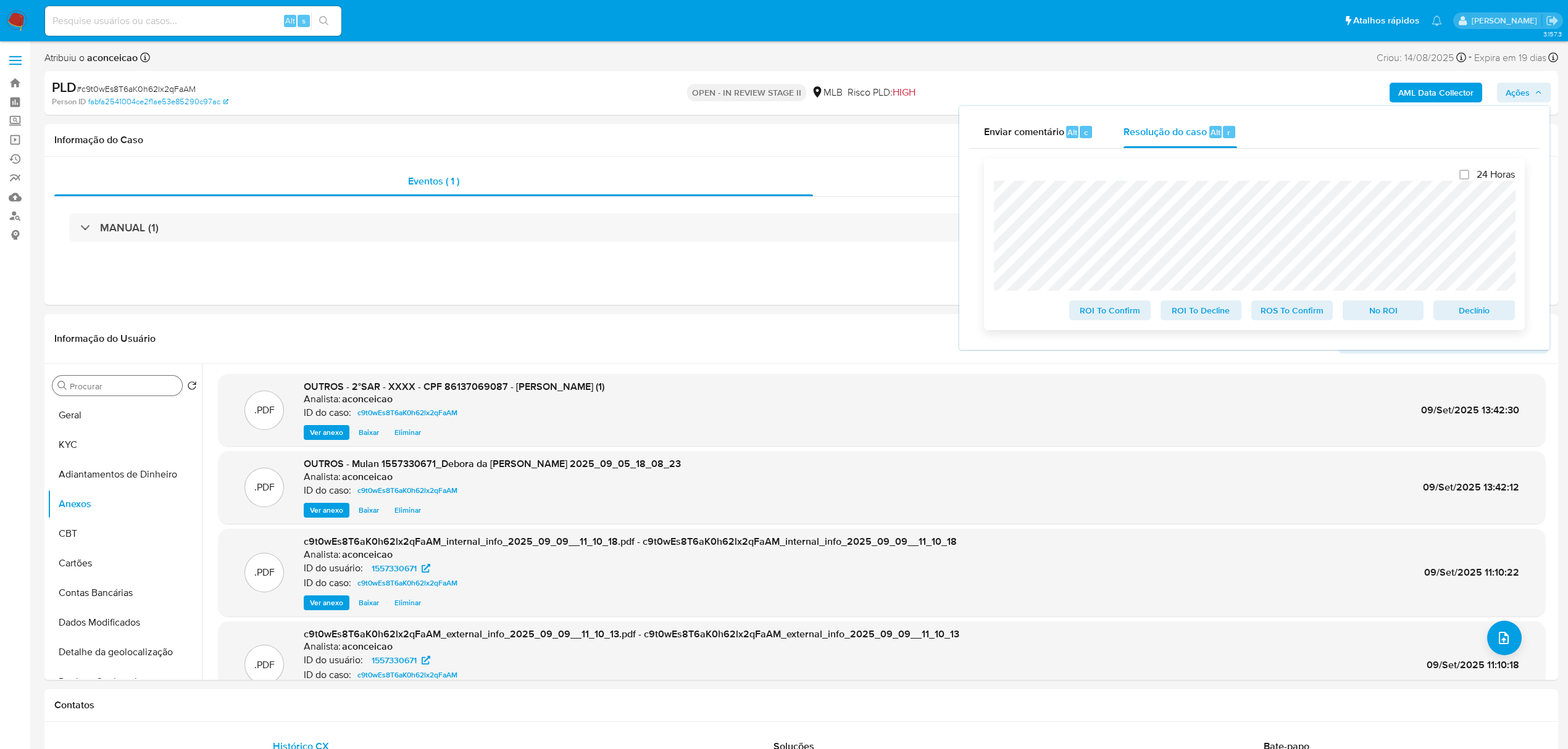
click at [1304, 315] on span "ROS To Confirm" at bounding box center [1292, 311] width 64 height 18
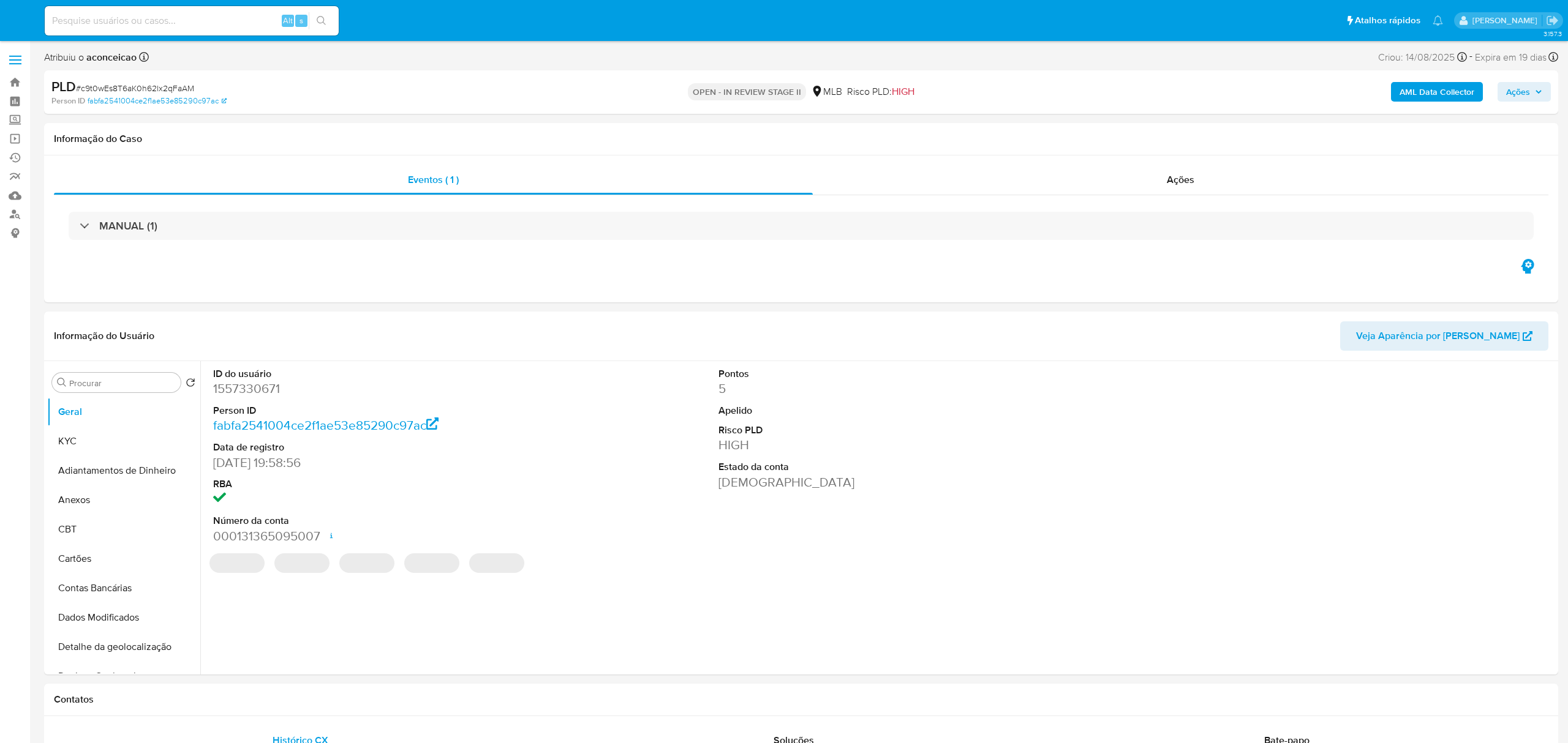
select select "10"
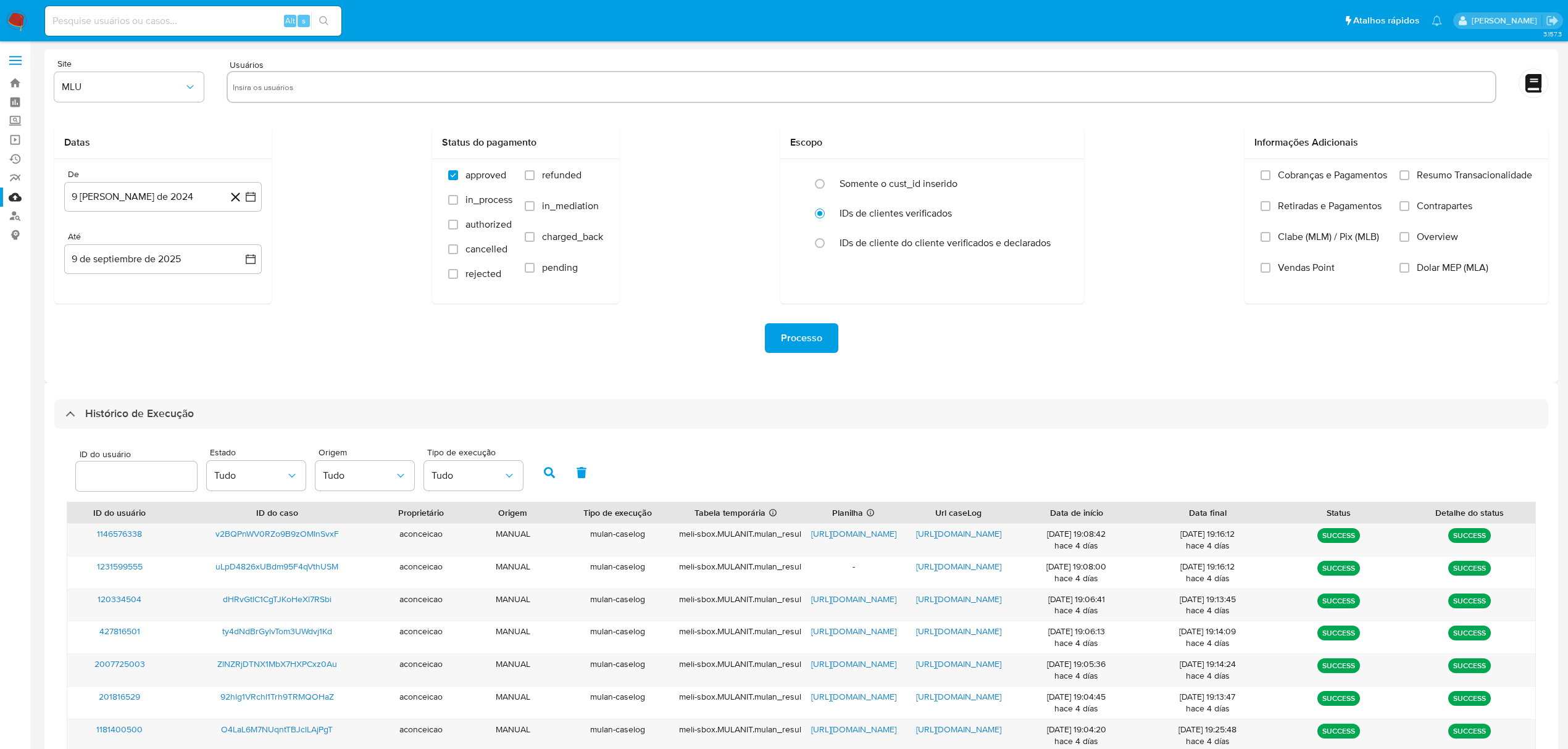
select select "20"
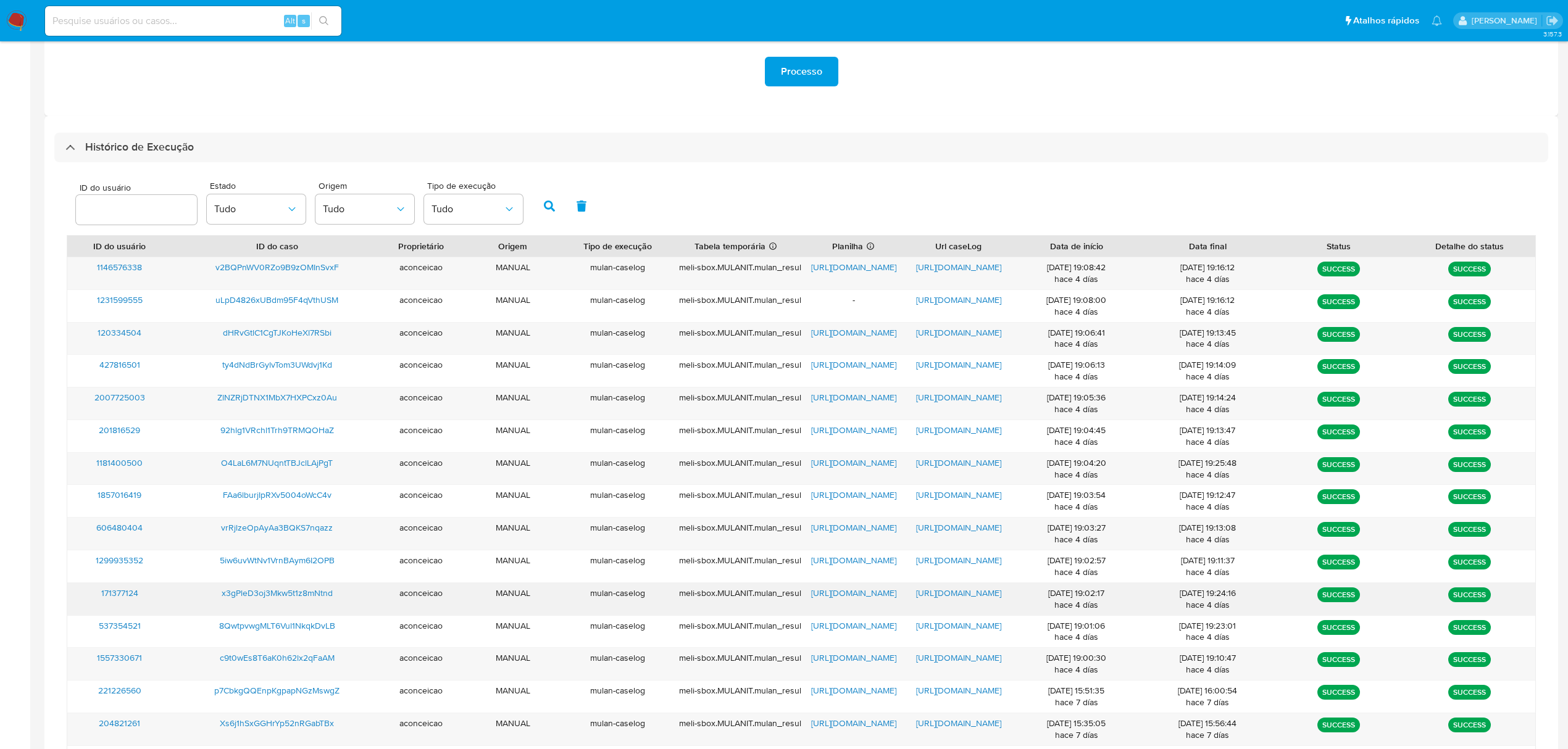
click at [837, 598] on span "https://docs.google.com/spreadsheets/d/1vNU_2UT8ucFzDF0LHJgBMnOJq4fWqn4gyjpyPl5…" at bounding box center [854, 592] width 85 height 12
click at [945, 596] on span "https://docs.google.com/document/d/1F-gWPtHlT1ABrWI_b2V64EDdGuNZnLPO3OiDUCmdBtI…" at bounding box center [959, 592] width 85 height 12
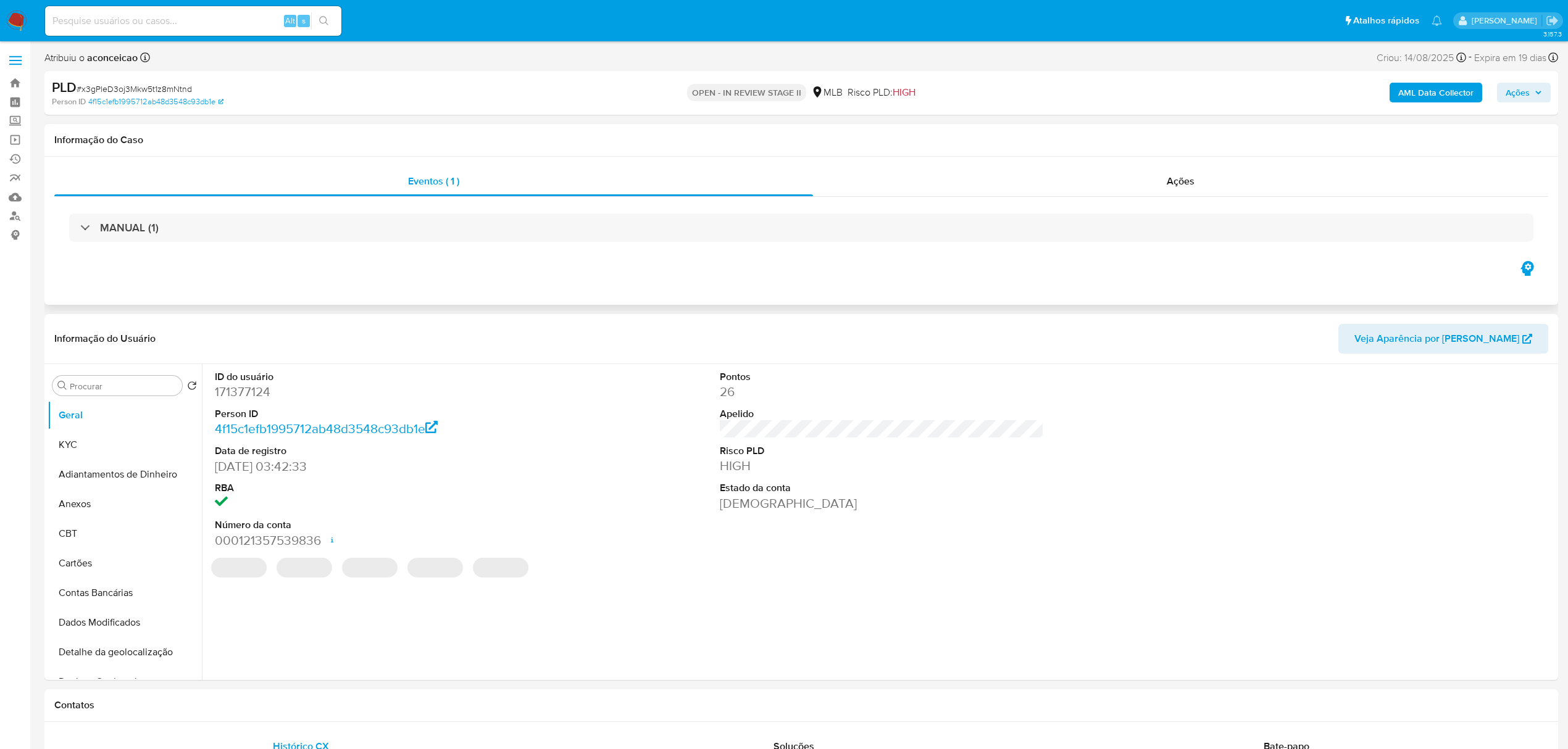
select select "10"
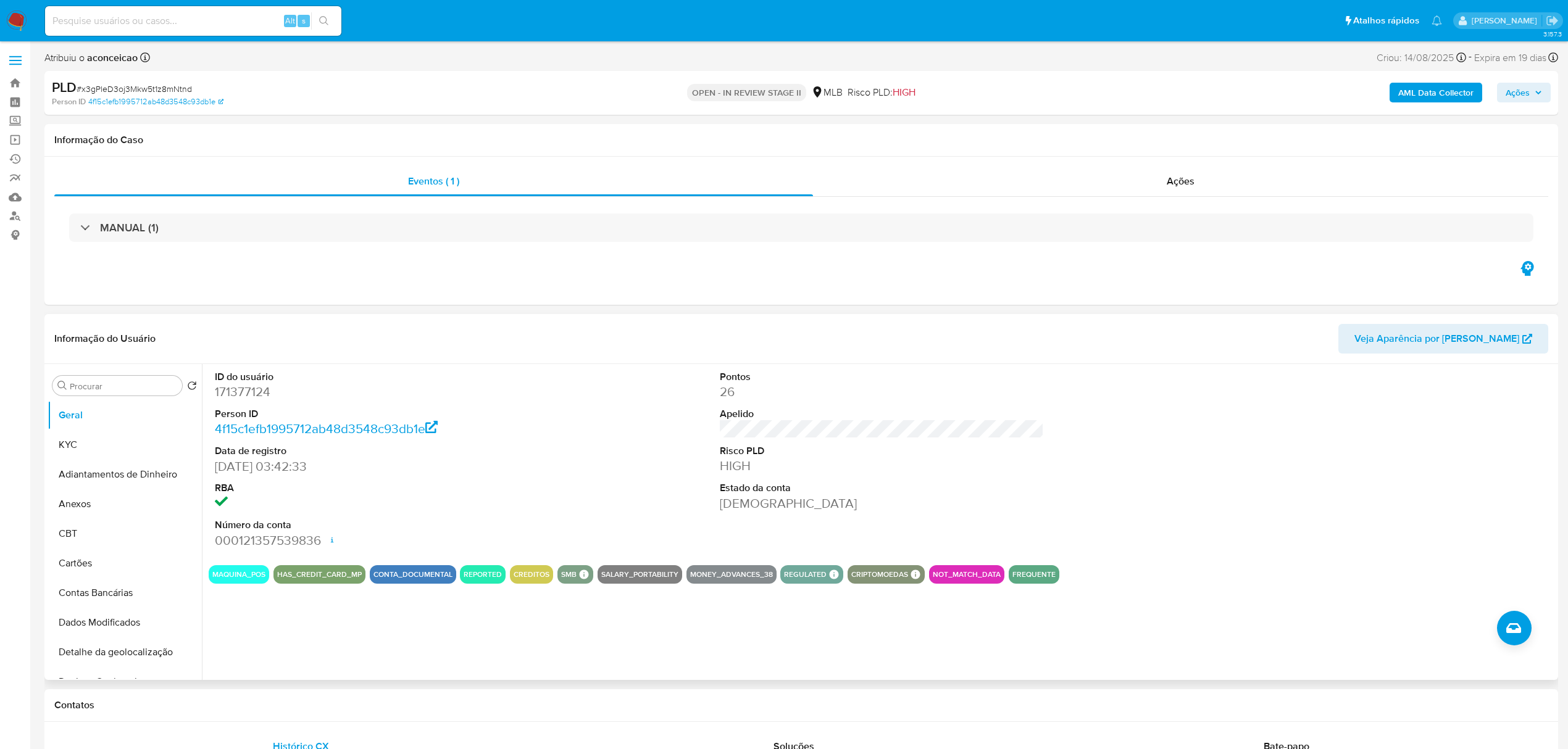
click at [489, 490] on dt "RBA" at bounding box center [377, 488] width 324 height 14
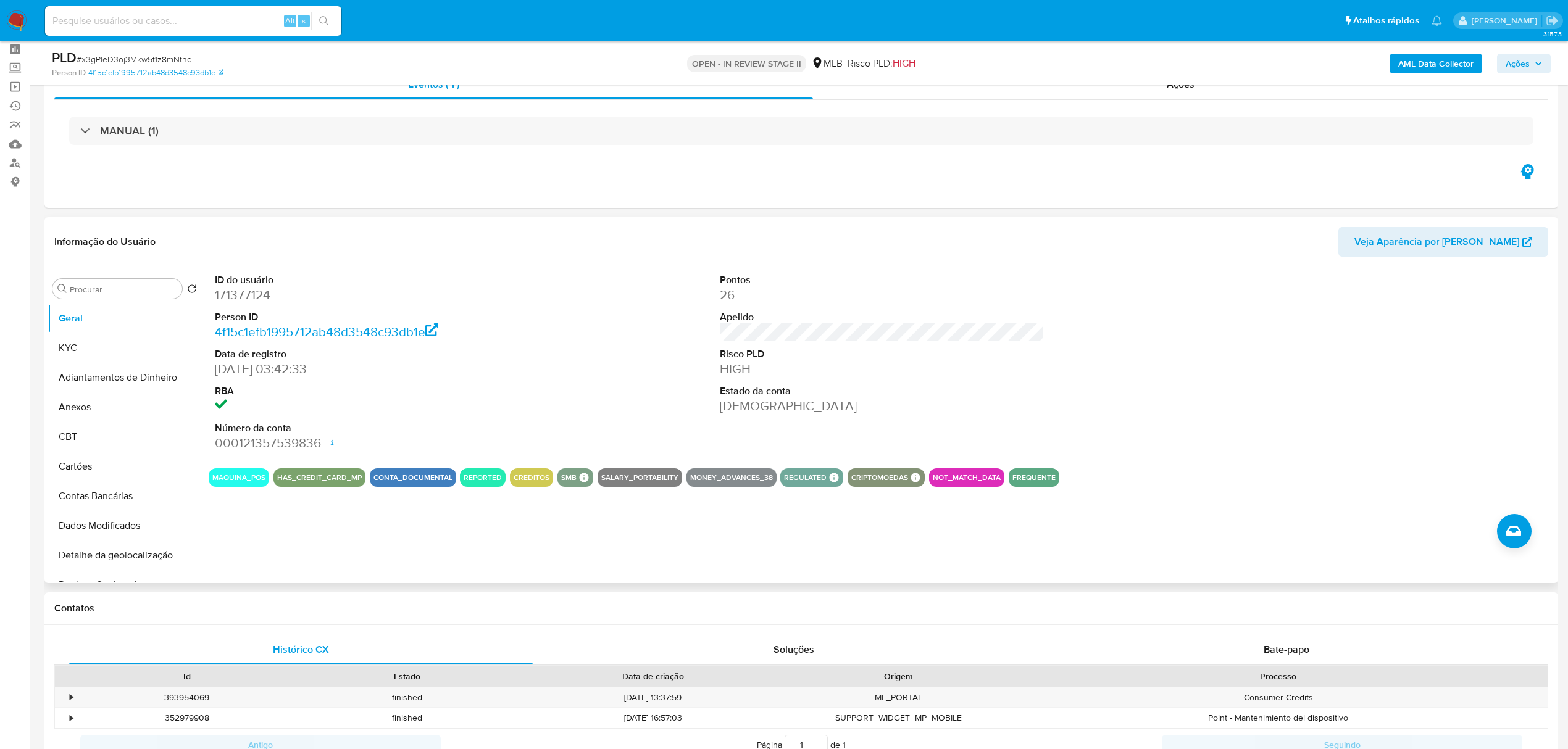
scroll to position [82, 0]
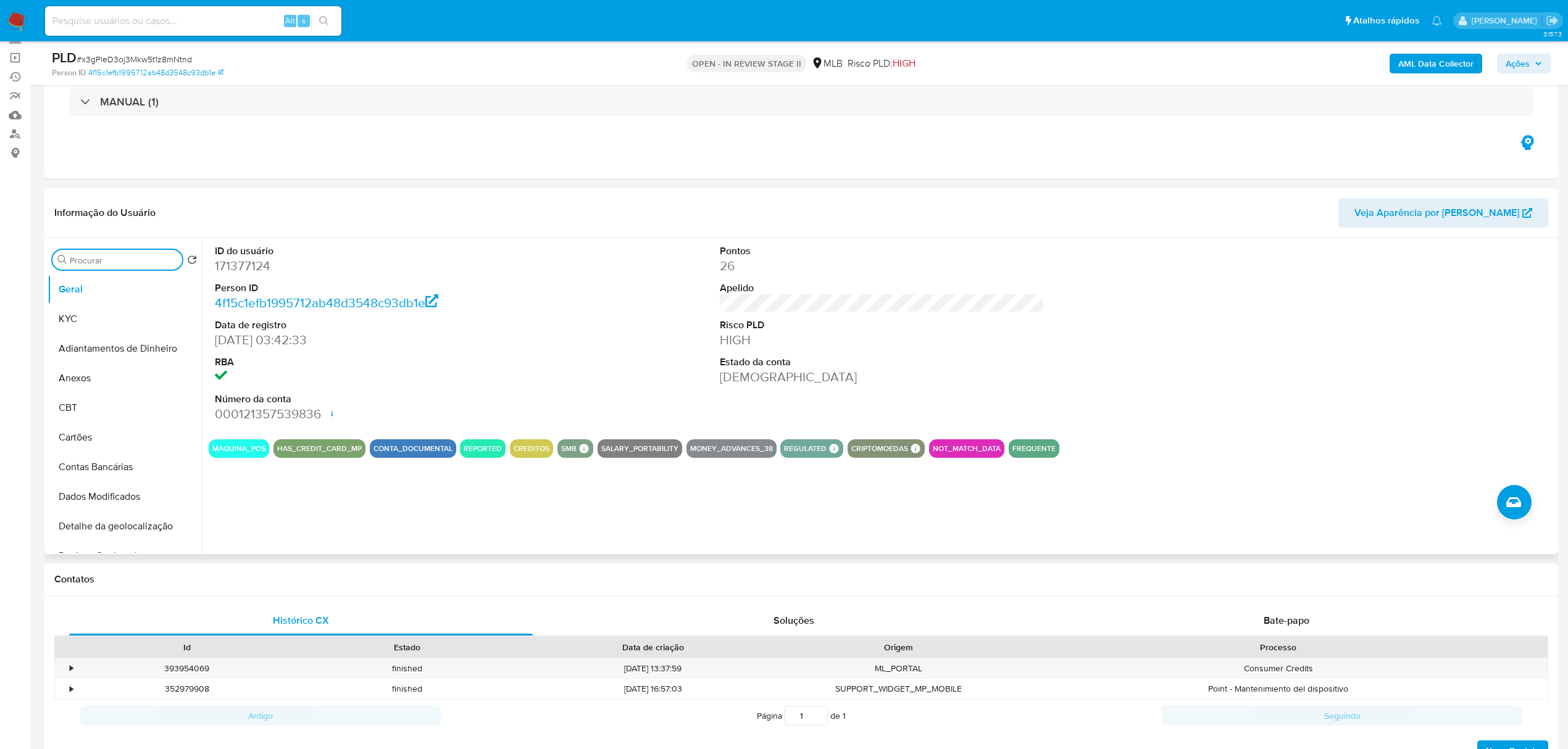
click at [149, 257] on input "Procurar" at bounding box center [123, 260] width 108 height 11
click at [133, 327] on button "KYC" at bounding box center [119, 319] width 144 height 30
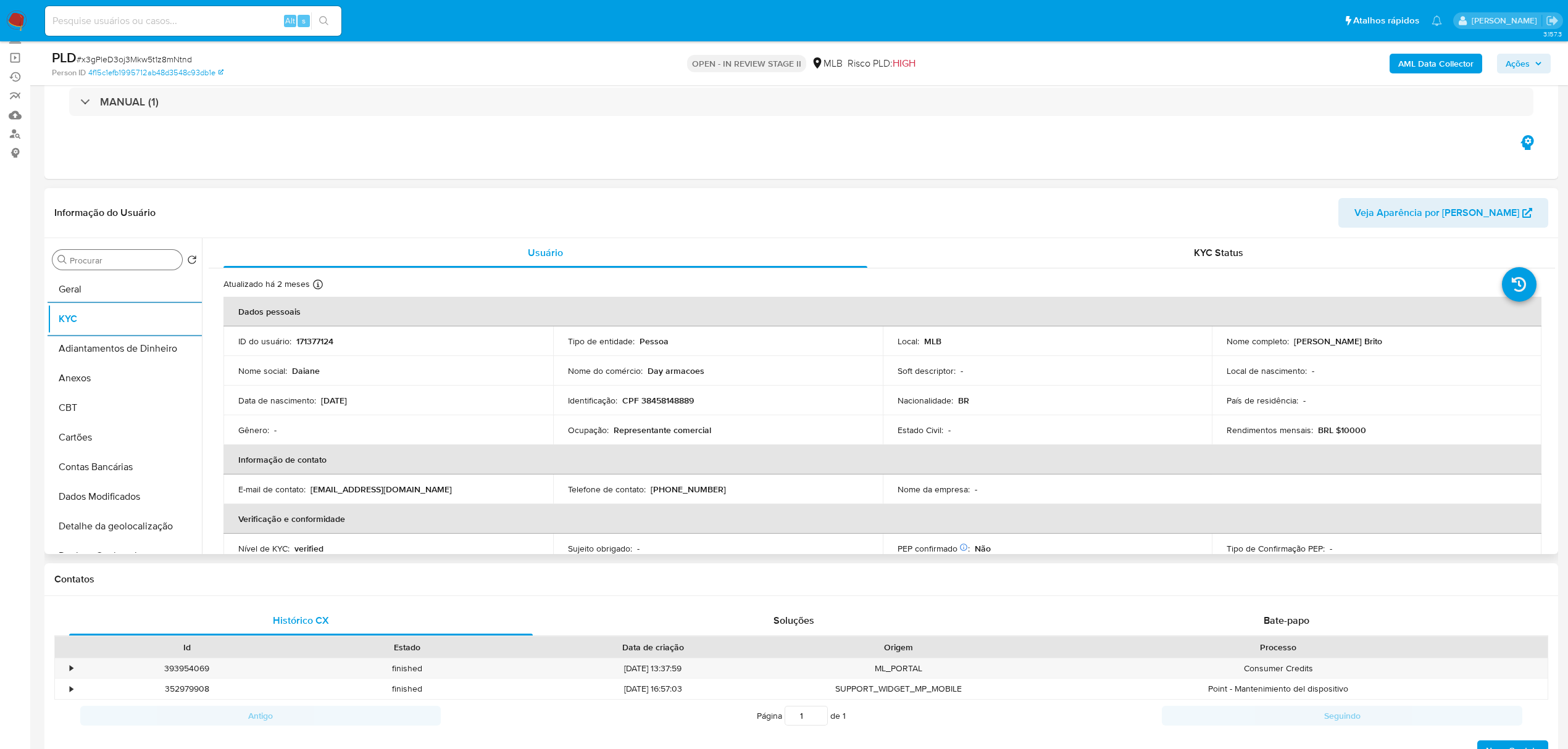
click at [158, 251] on div "Procurar" at bounding box center [117, 260] width 130 height 20
click at [158, 255] on input "Procurar" at bounding box center [123, 260] width 108 height 11
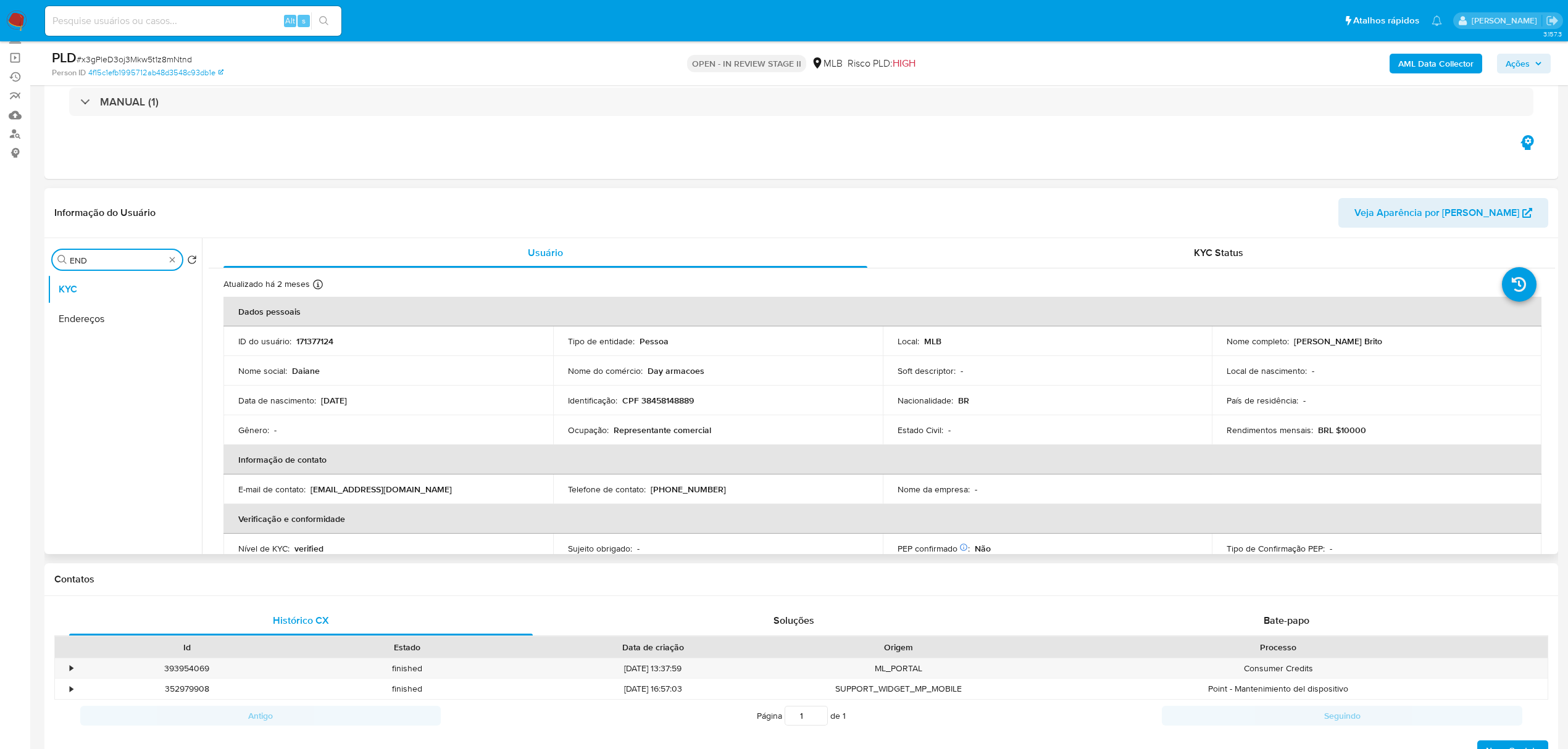
type input "END"
click at [146, 334] on ul "KYC Endereços" at bounding box center [124, 413] width 154 height 279
click at [144, 323] on button "Endereços" at bounding box center [119, 319] width 144 height 30
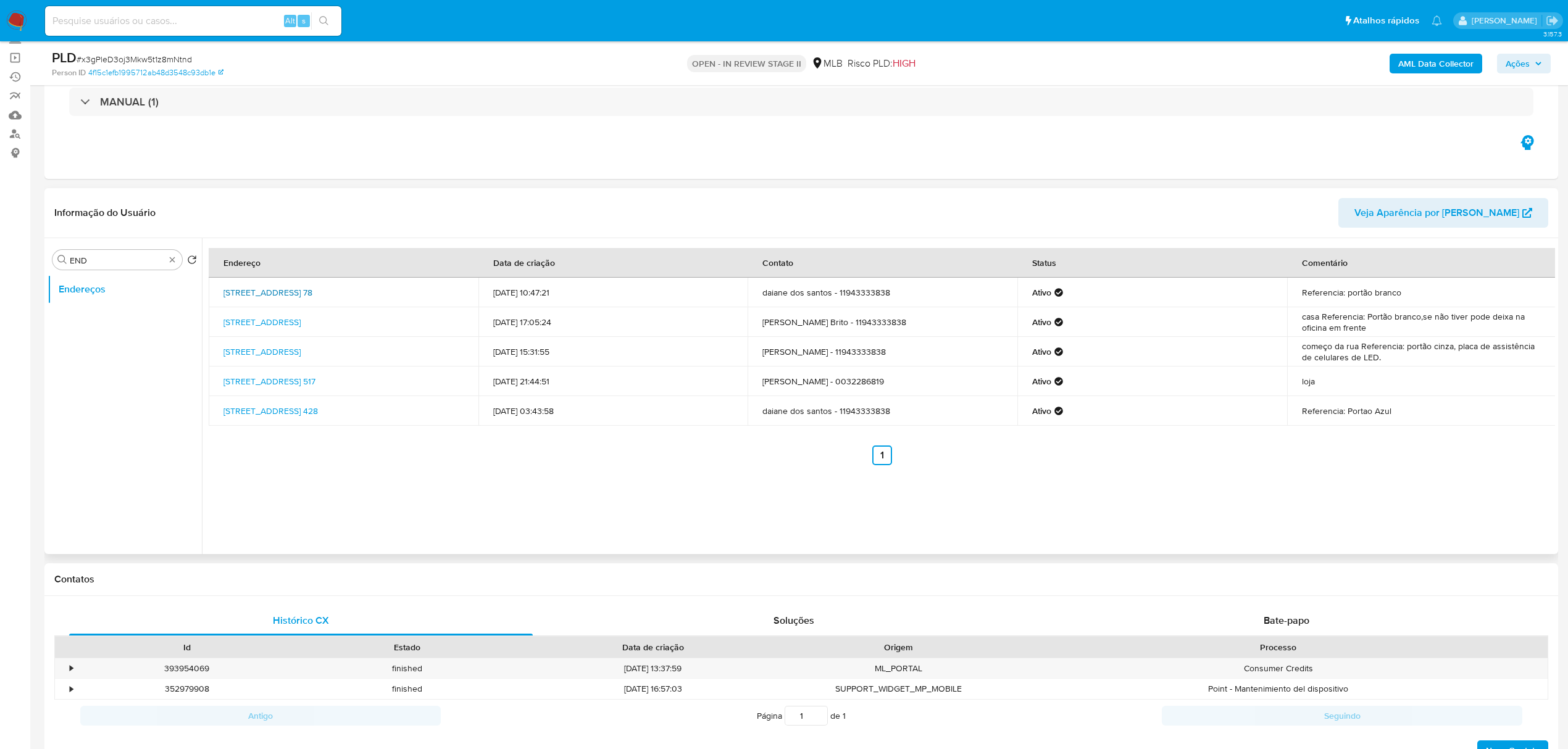
click at [312, 287] on link "Jardim Encantado 78, Rio Grande Da Serra, São Paulo, 09450000, Brasil 78" at bounding box center [268, 293] width 89 height 12
copy link "Jardim Encantado 78, Rio Grande Da Serra, São Paulo, 09450000"
drag, startPoint x: 215, startPoint y: 280, endPoint x: 266, endPoint y: 298, distance: 54.1
click at [266, 298] on td "Jardim Encantado 78, Rio Grande Da Serra, São Paulo, 09450000, Brasil 78" at bounding box center [343, 293] width 270 height 30
click at [301, 316] on link "Rua Belo 78, Rio Grande Da Serra, São Paulo, 09450000, Brasil 78" at bounding box center [261, 322] width 77 height 12
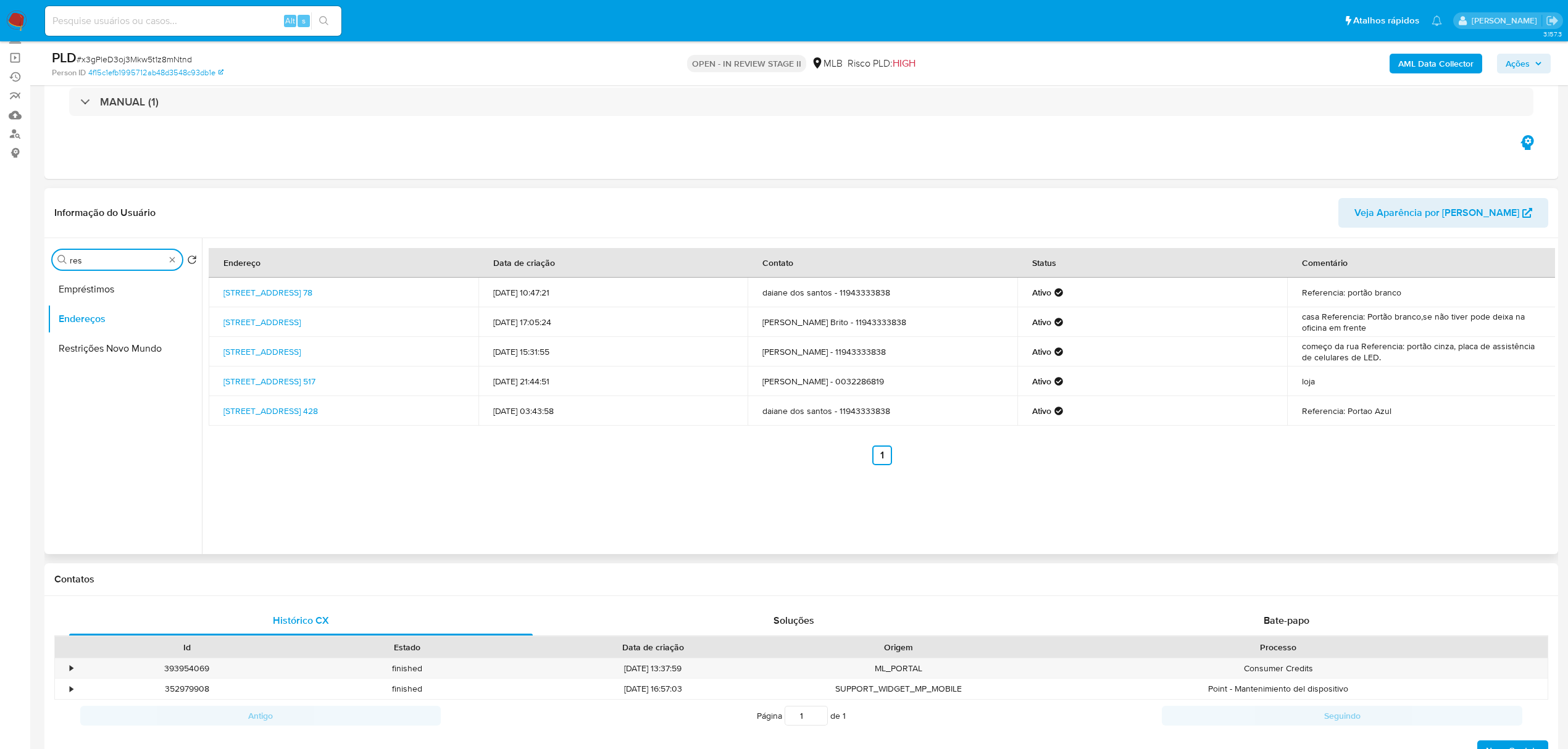
type input "res"
drag, startPoint x: 136, startPoint y: 378, endPoint x: 124, endPoint y: 329, distance: 50.4
click at [135, 372] on ul "Empréstimos Endereços Restrições Novo Mundo" at bounding box center [124, 413] width 154 height 279
click at [124, 329] on button "Endereços" at bounding box center [119, 319] width 144 height 30
click at [126, 342] on button "Restrições Novo Mundo" at bounding box center [119, 348] width 144 height 30
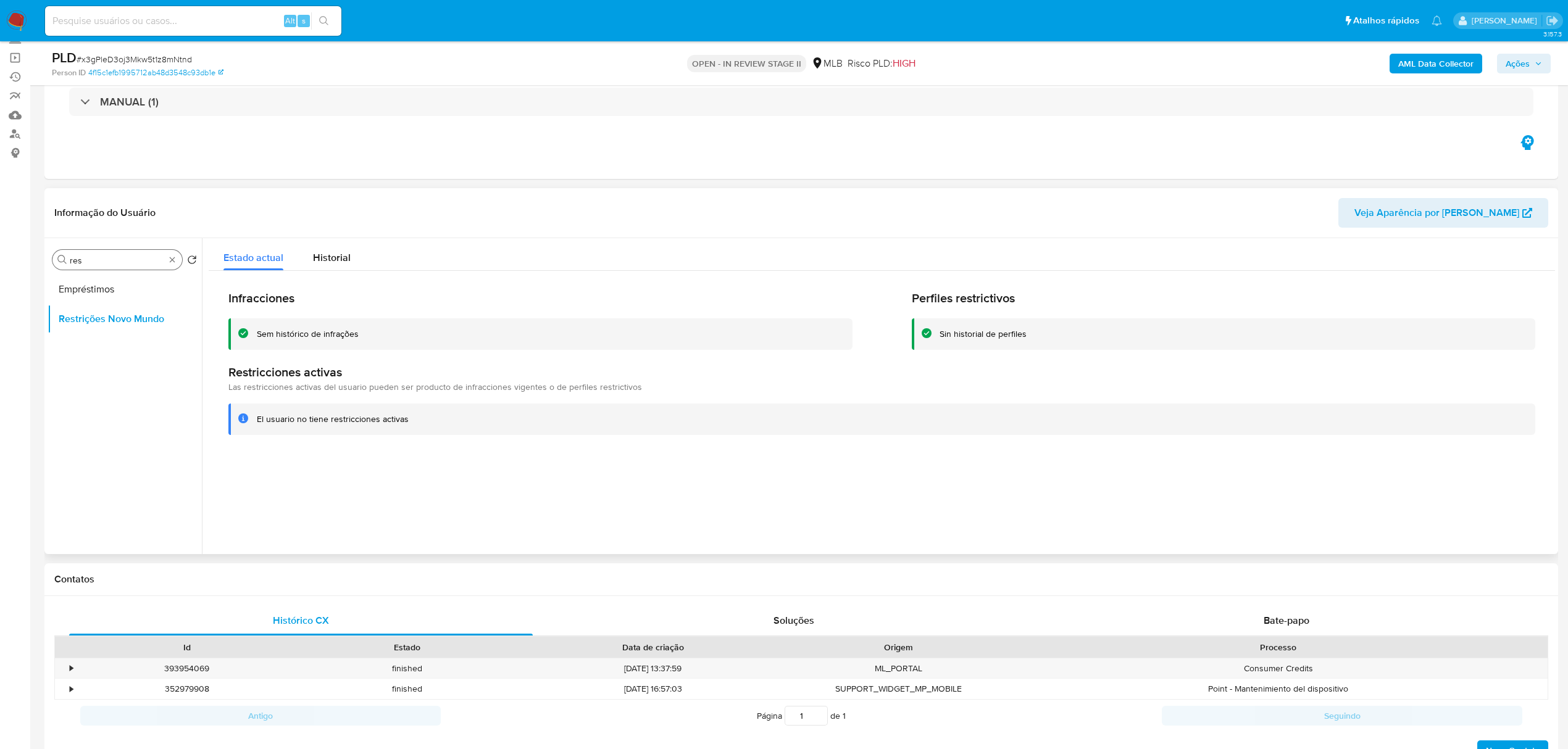
click at [172, 268] on div "Procurar res" at bounding box center [117, 260] width 130 height 20
click at [172, 266] on div "Procurar res" at bounding box center [117, 260] width 130 height 20
type input "poi"
click at [153, 282] on button "Dispositivos Point" at bounding box center [119, 289] width 144 height 30
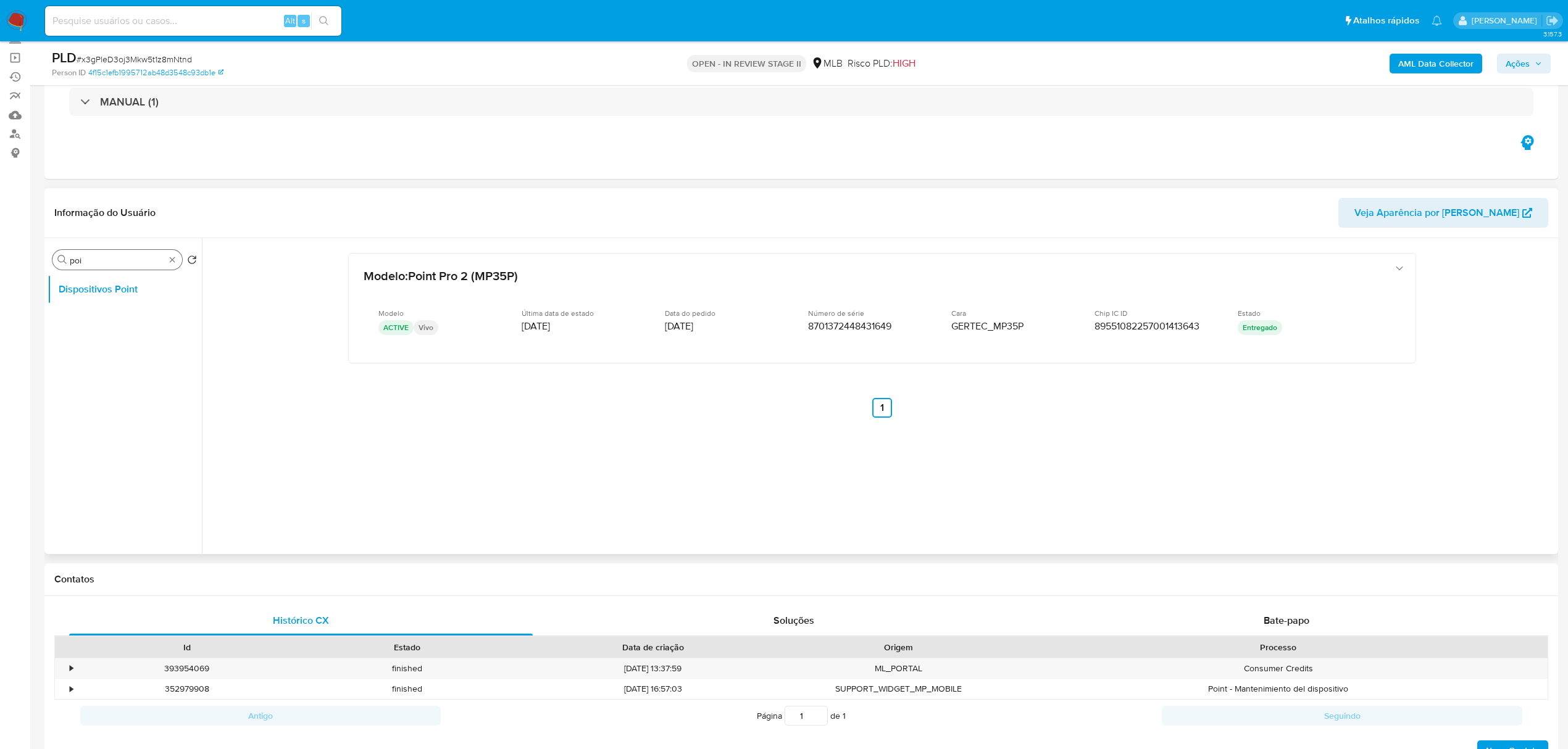
click at [166, 255] on div "Procurar poi" at bounding box center [117, 260] width 130 height 20
type input "doc"
click at [166, 310] on button "Documentação" at bounding box center [119, 319] width 144 height 30
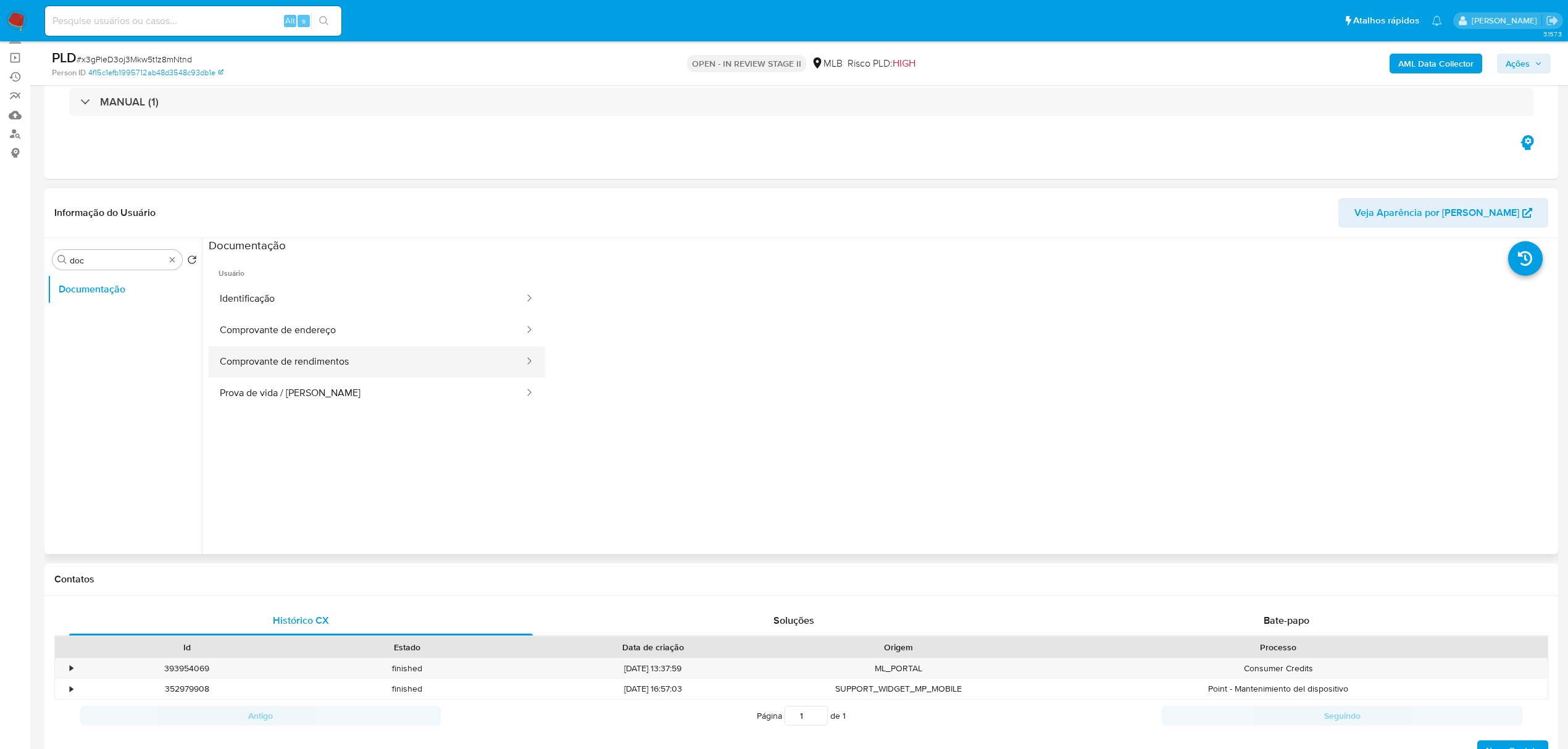
click at [386, 354] on button "Comprovante de rendimentos" at bounding box center [367, 361] width 317 height 31
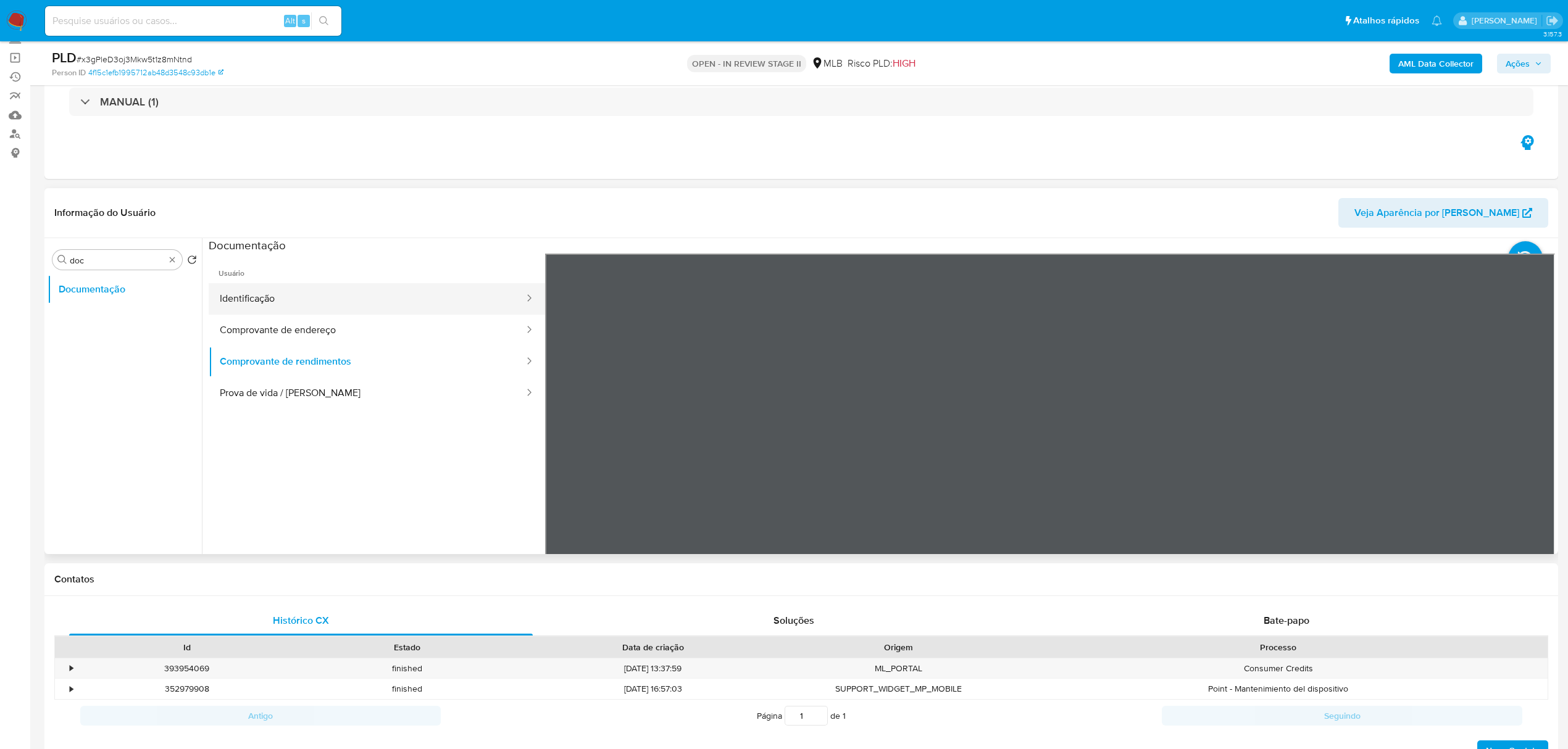
click at [322, 309] on button "Identificação" at bounding box center [367, 298] width 317 height 31
click at [342, 339] on button "Comprovante de endereço" at bounding box center [367, 330] width 317 height 31
click at [359, 381] on button "Prova de vida / Selfie" at bounding box center [367, 393] width 317 height 31
click at [337, 309] on button "Identificação" at bounding box center [367, 298] width 317 height 31
click at [1528, 460] on icon at bounding box center [1540, 454] width 25 height 25
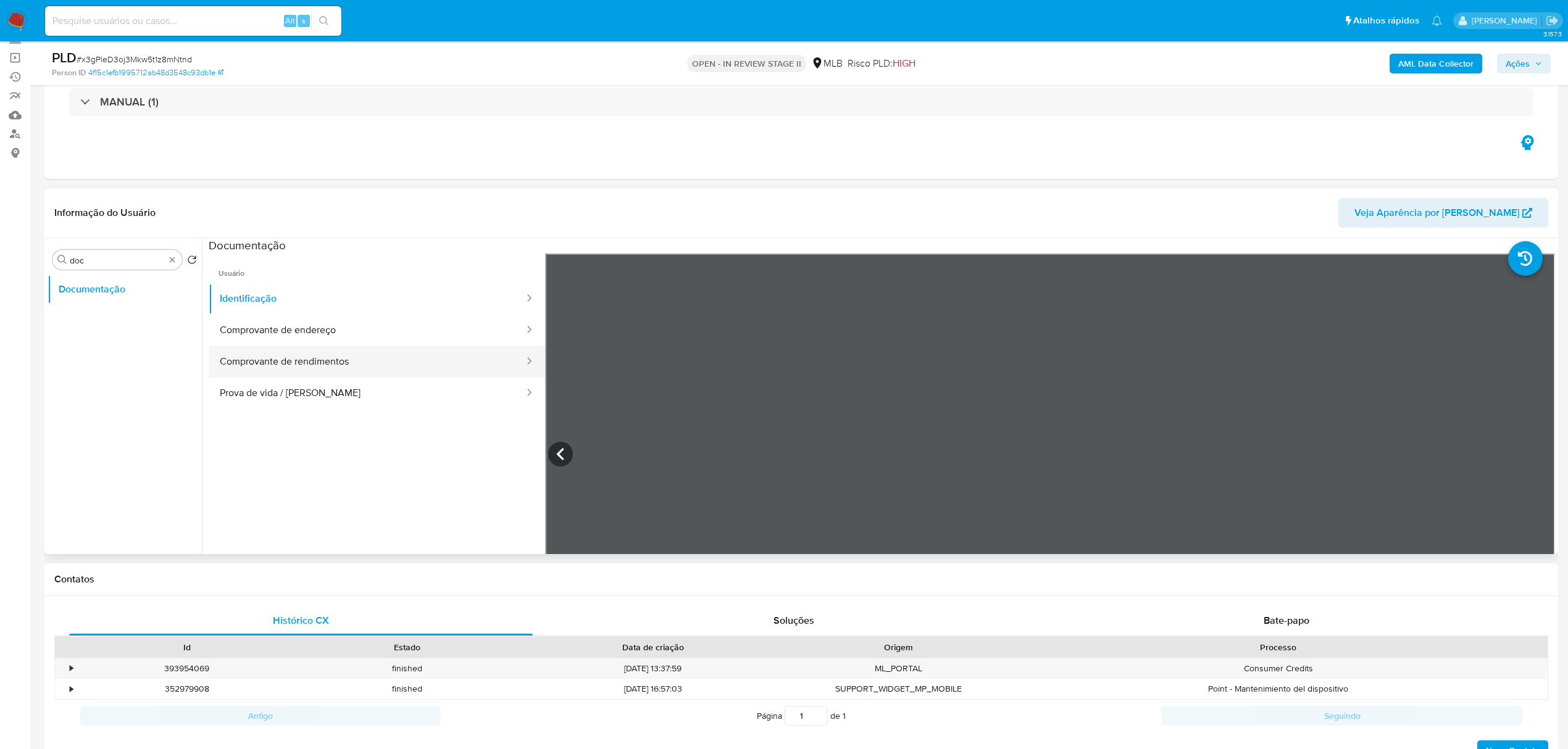
click at [312, 353] on button "Comprovante de rendimentos" at bounding box center [367, 361] width 317 height 31
click at [331, 389] on button "Prova de vida / Selfie" at bounding box center [367, 393] width 317 height 31
drag, startPoint x: 1457, startPoint y: 75, endPoint x: 1451, endPoint y: 69, distance: 8.5
click at [1457, 77] on div "AML Data Collector Ações" at bounding box center [1302, 64] width 496 height 29
click at [1450, 67] on b "AML Data Collector" at bounding box center [1436, 63] width 75 height 20
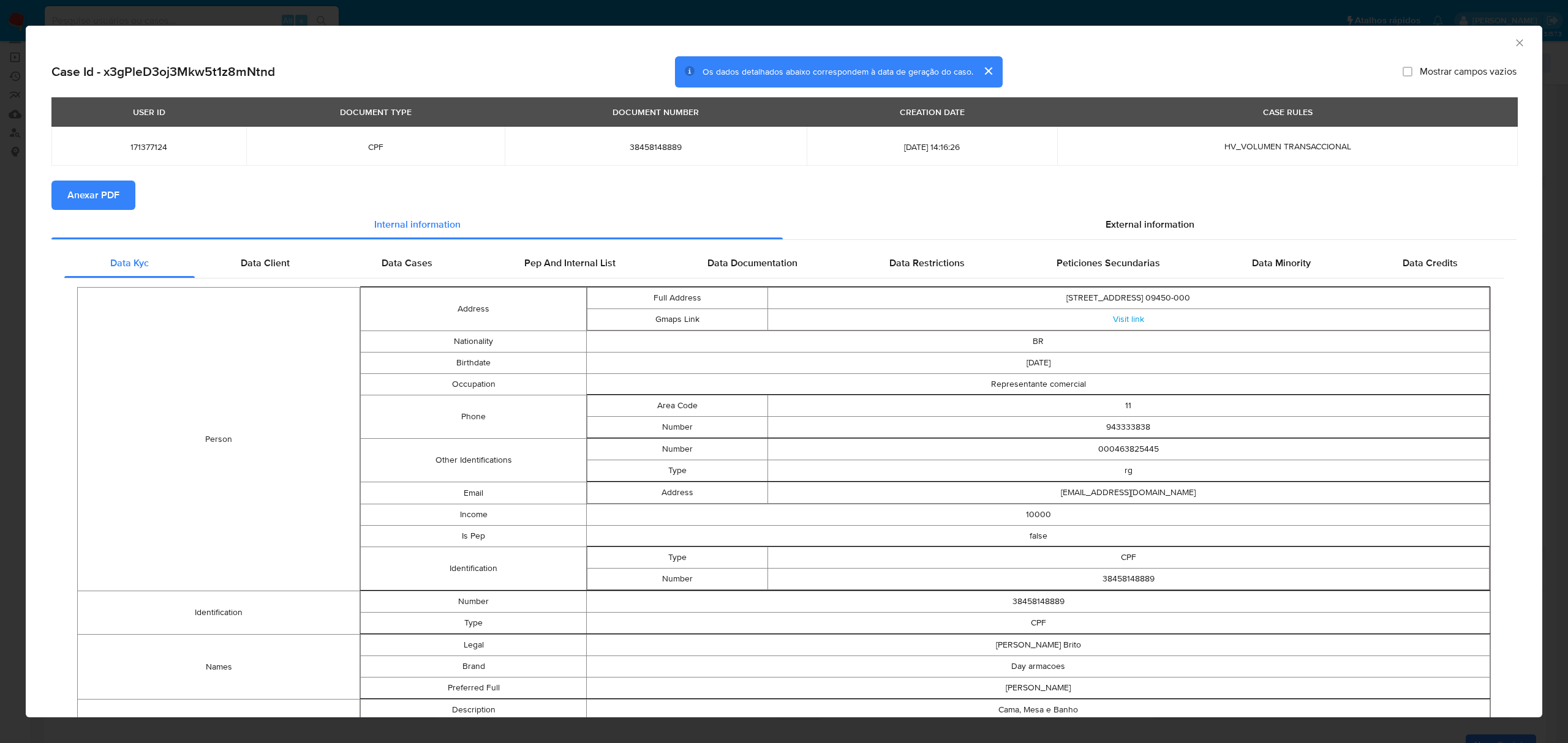
click at [1514, 45] on icon "Fechar a janela" at bounding box center [1519, 43] width 12 height 12
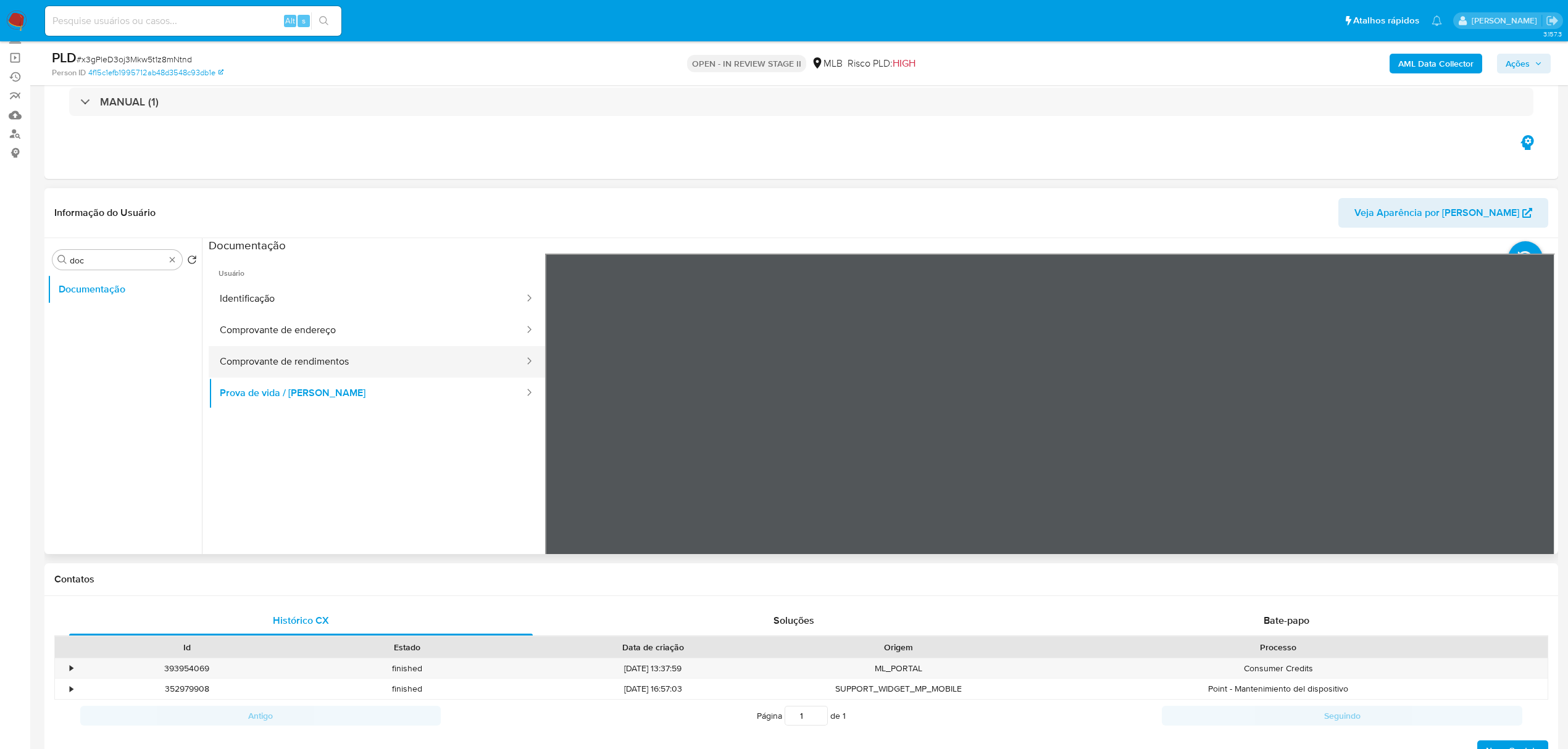
click at [381, 372] on button "Comprovante de rendimentos" at bounding box center [367, 361] width 317 height 31
click at [359, 334] on button "Comprovante de endereço" at bounding box center [367, 330] width 317 height 31
click at [388, 386] on button "Prova de vida / Selfie" at bounding box center [367, 393] width 317 height 31
click at [370, 361] on button "Comprovante de rendimentos" at bounding box center [367, 361] width 317 height 31
drag, startPoint x: 161, startPoint y: 260, endPoint x: 174, endPoint y: 264, distance: 13.6
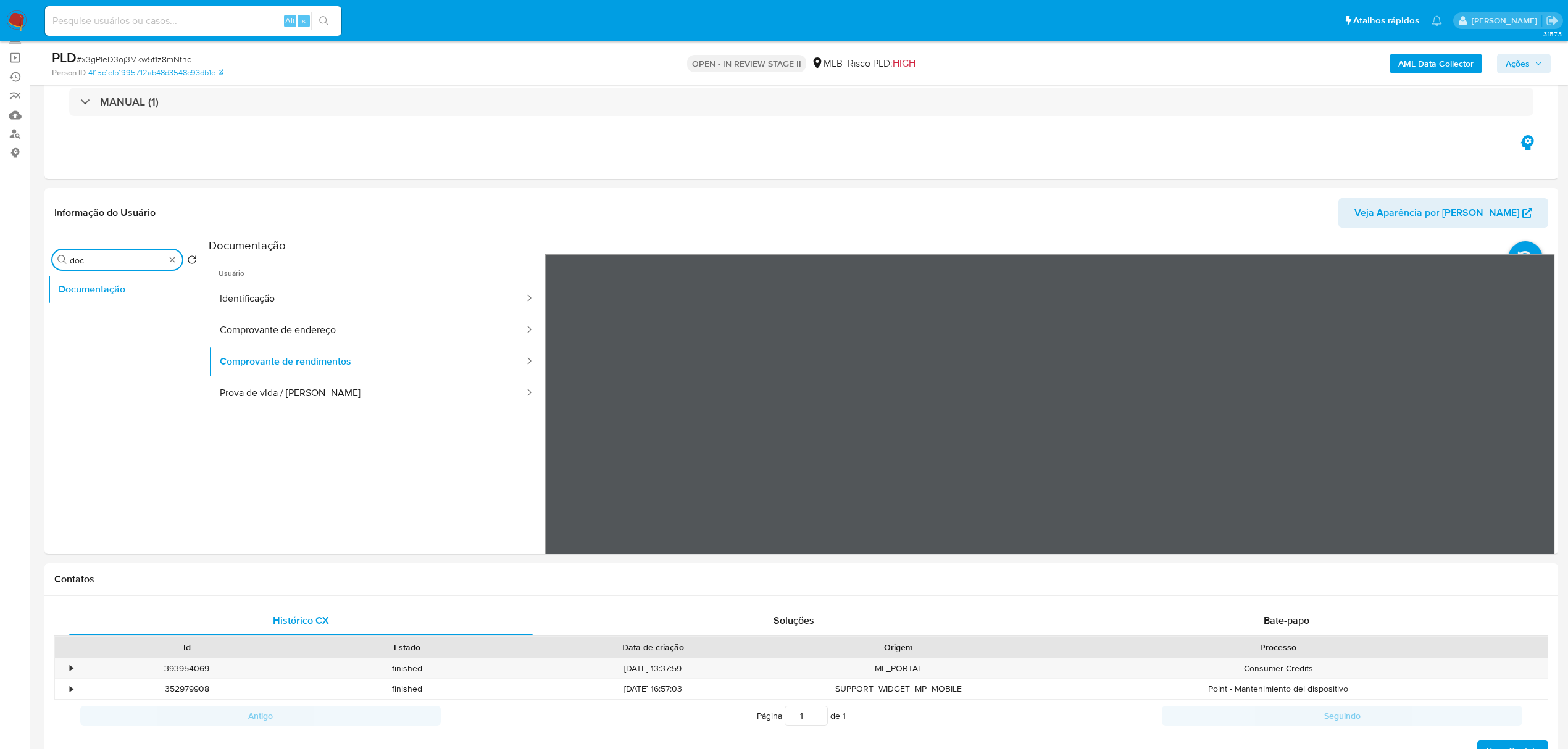
click at [166, 263] on div "Procurar doc" at bounding box center [117, 260] width 130 height 20
click at [179, 264] on div "Procurar doc" at bounding box center [117, 260] width 130 height 20
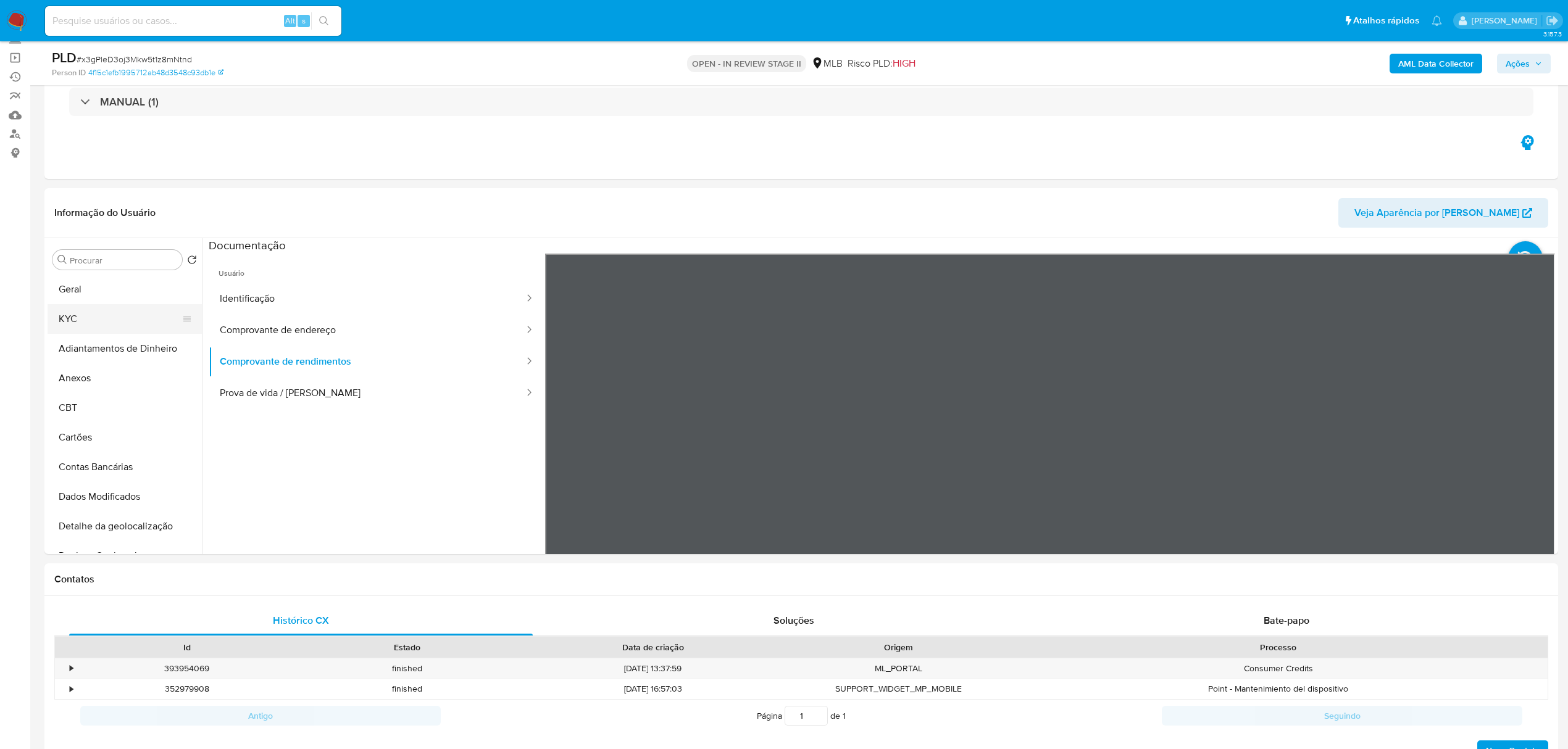
click at [140, 314] on button "KYC" at bounding box center [119, 319] width 144 height 30
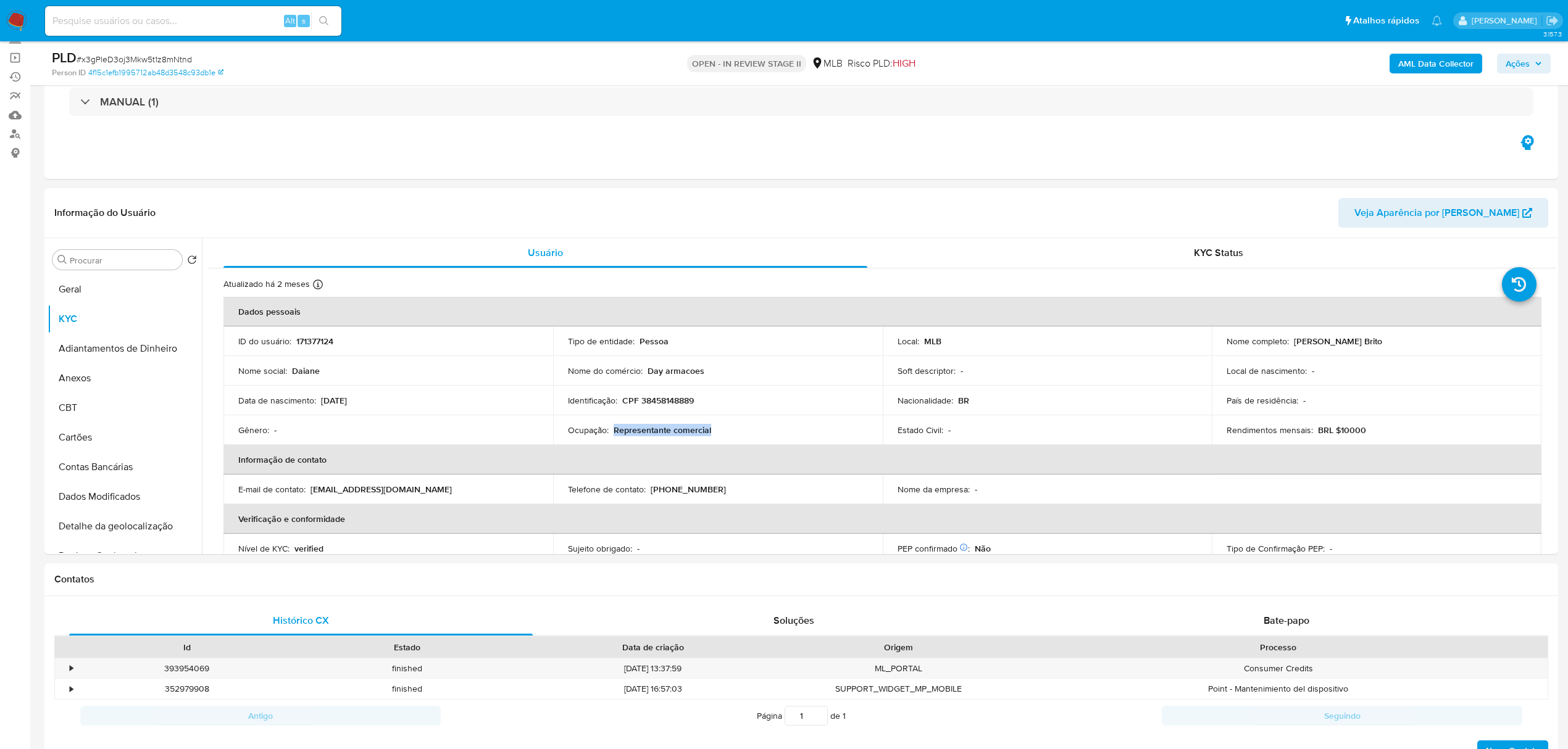
drag, startPoint x: 697, startPoint y: 428, endPoint x: 613, endPoint y: 429, distance: 84.0
click at [613, 429] on div "Ocupação : Representante comercial" at bounding box center [718, 430] width 300 height 11
copy p "Representante comercial"
